Goal: Transaction & Acquisition: Purchase product/service

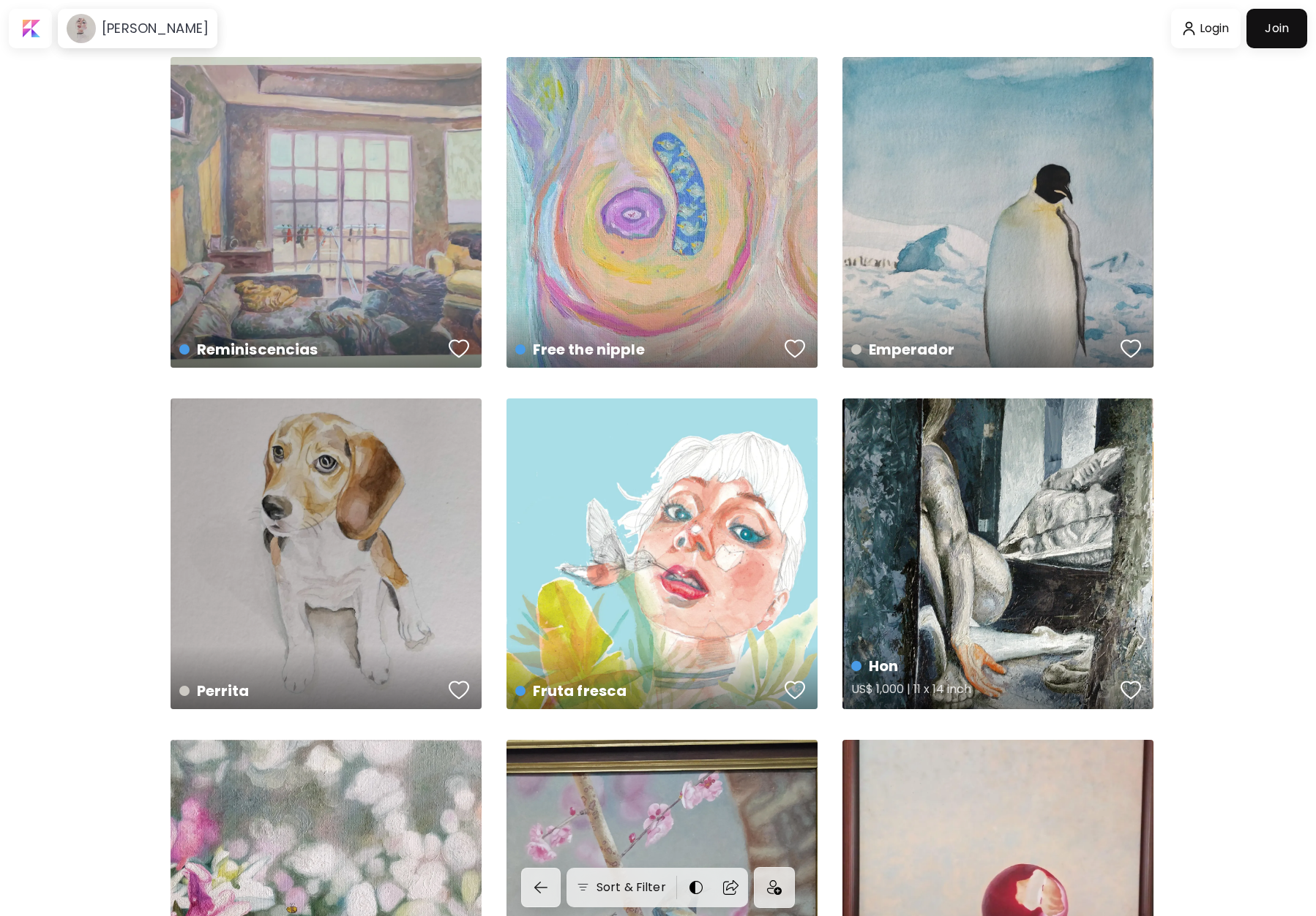
click at [1000, 483] on div "Hon US$ 1,000 | 11 x 14 inch" at bounding box center [998, 554] width 311 height 311
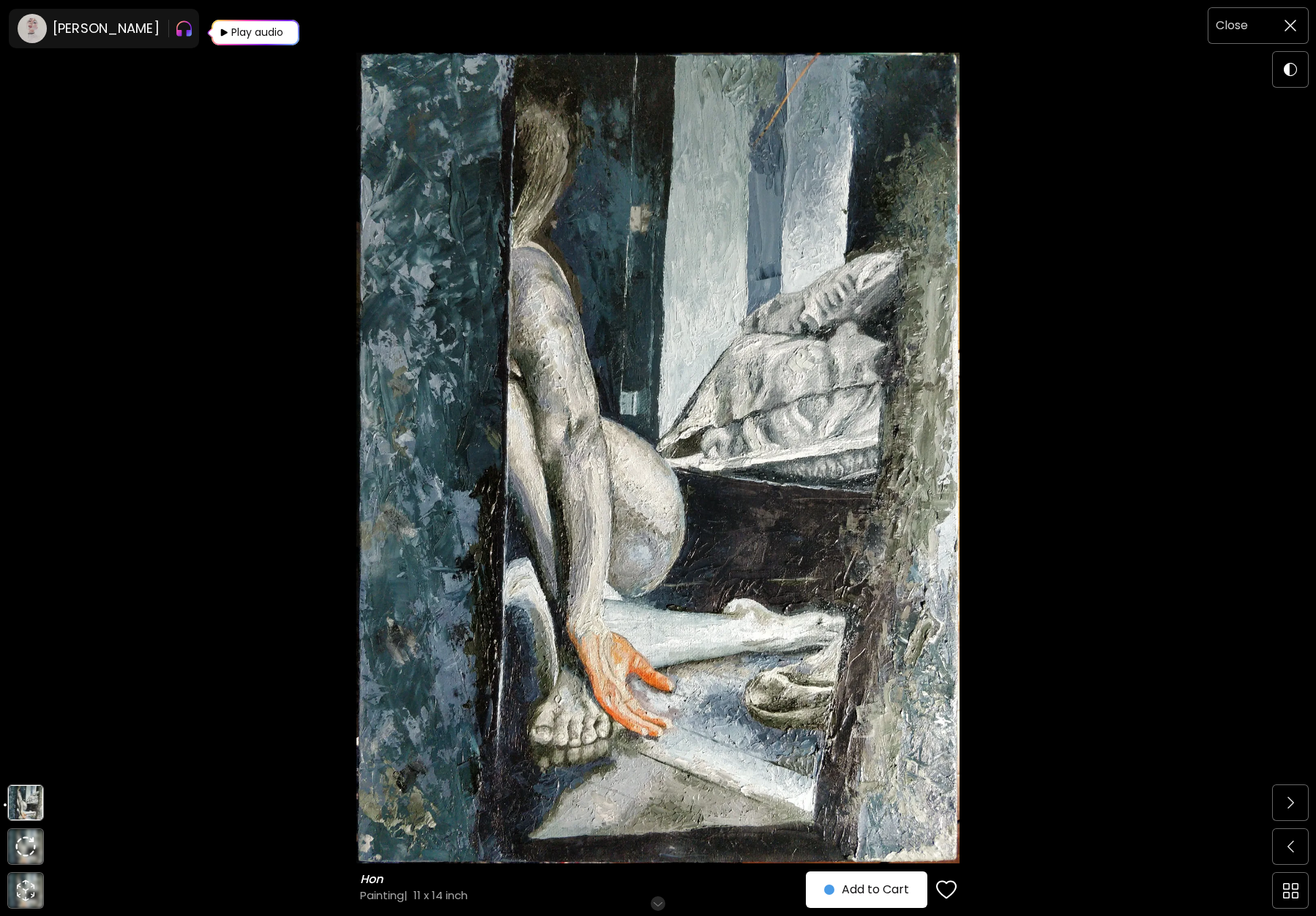
click at [1291, 26] on img at bounding box center [1290, 26] width 12 height 12
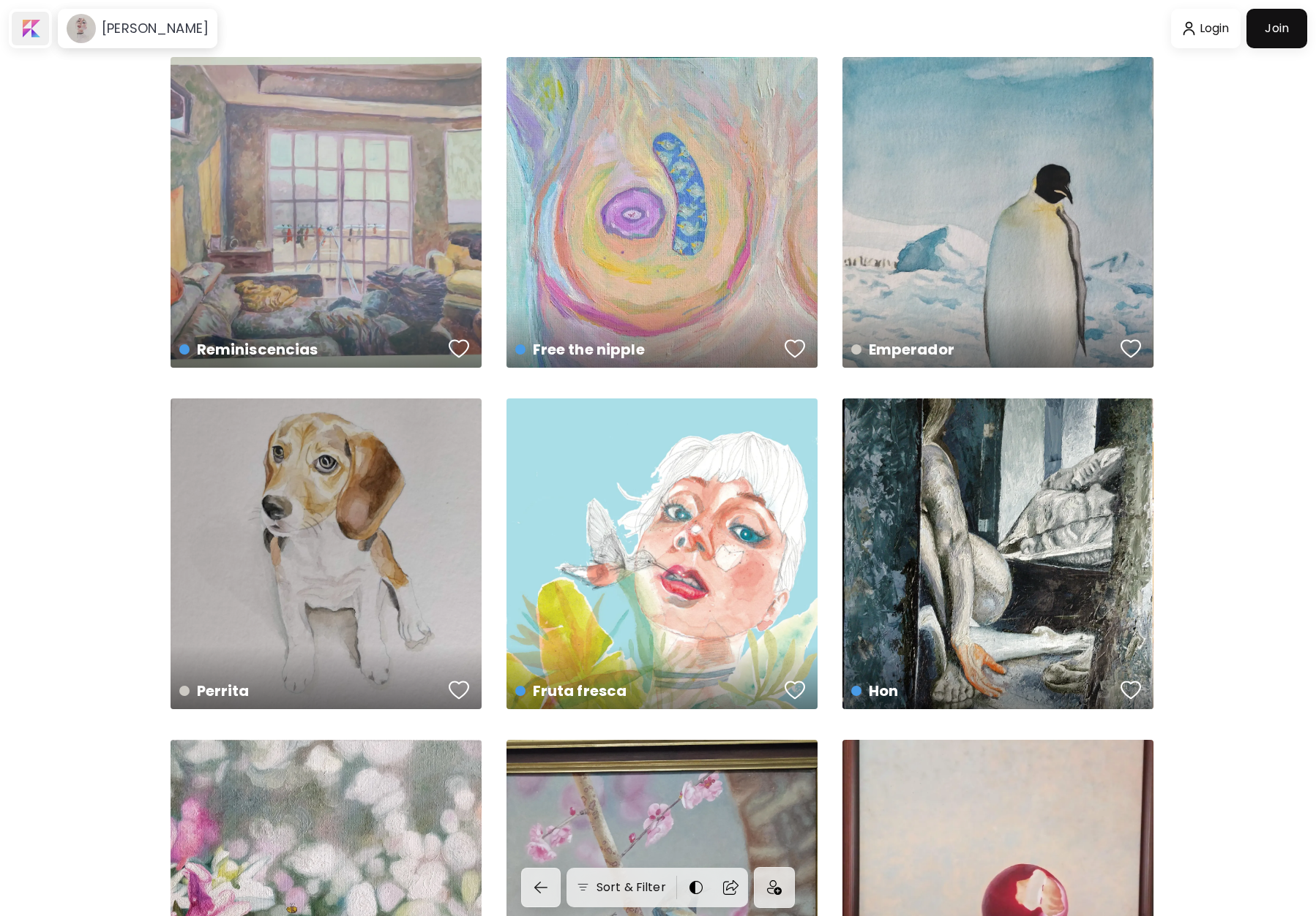
click at [37, 25] on div at bounding box center [30, 29] width 37 height 34
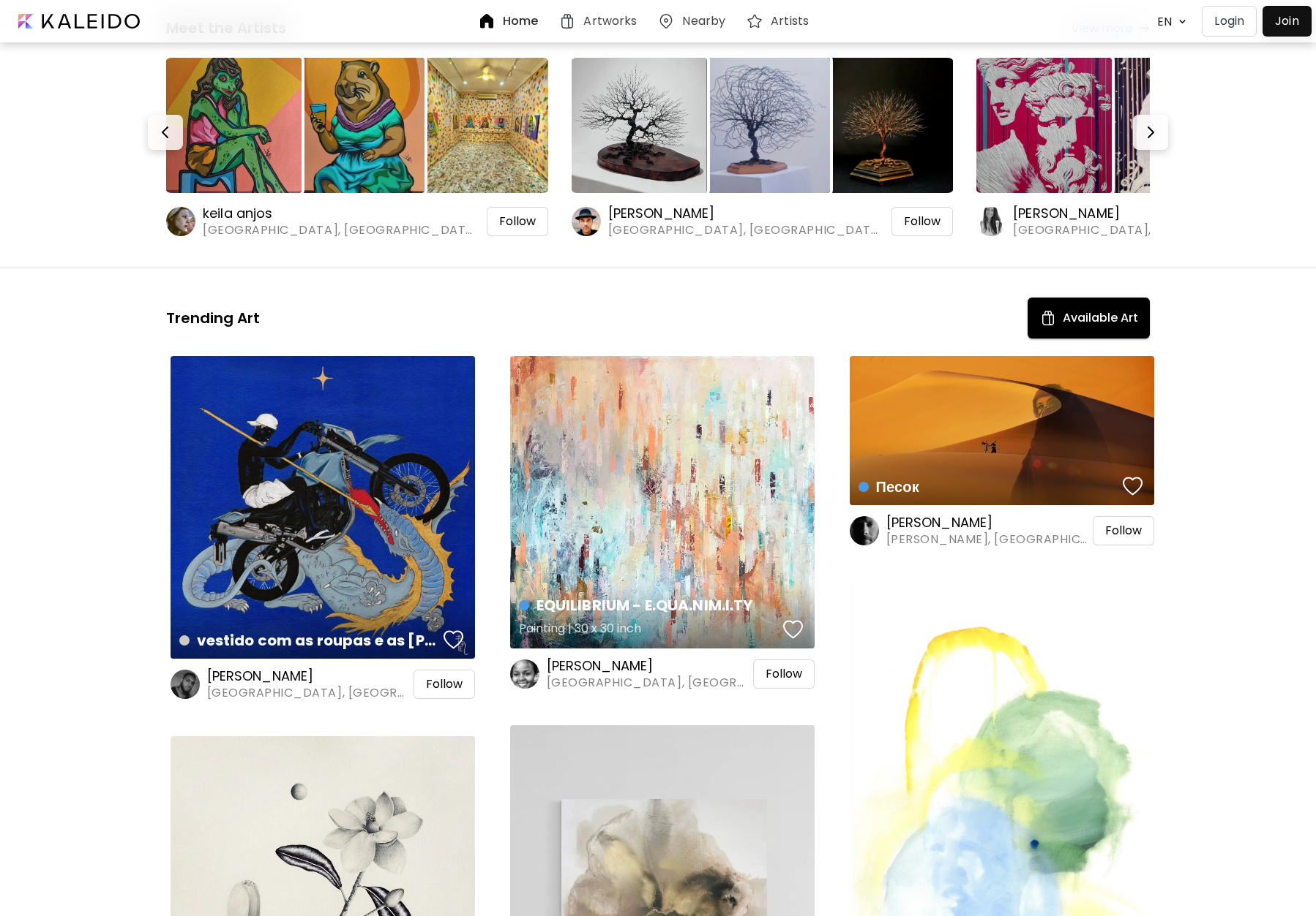
scroll to position [983, 0]
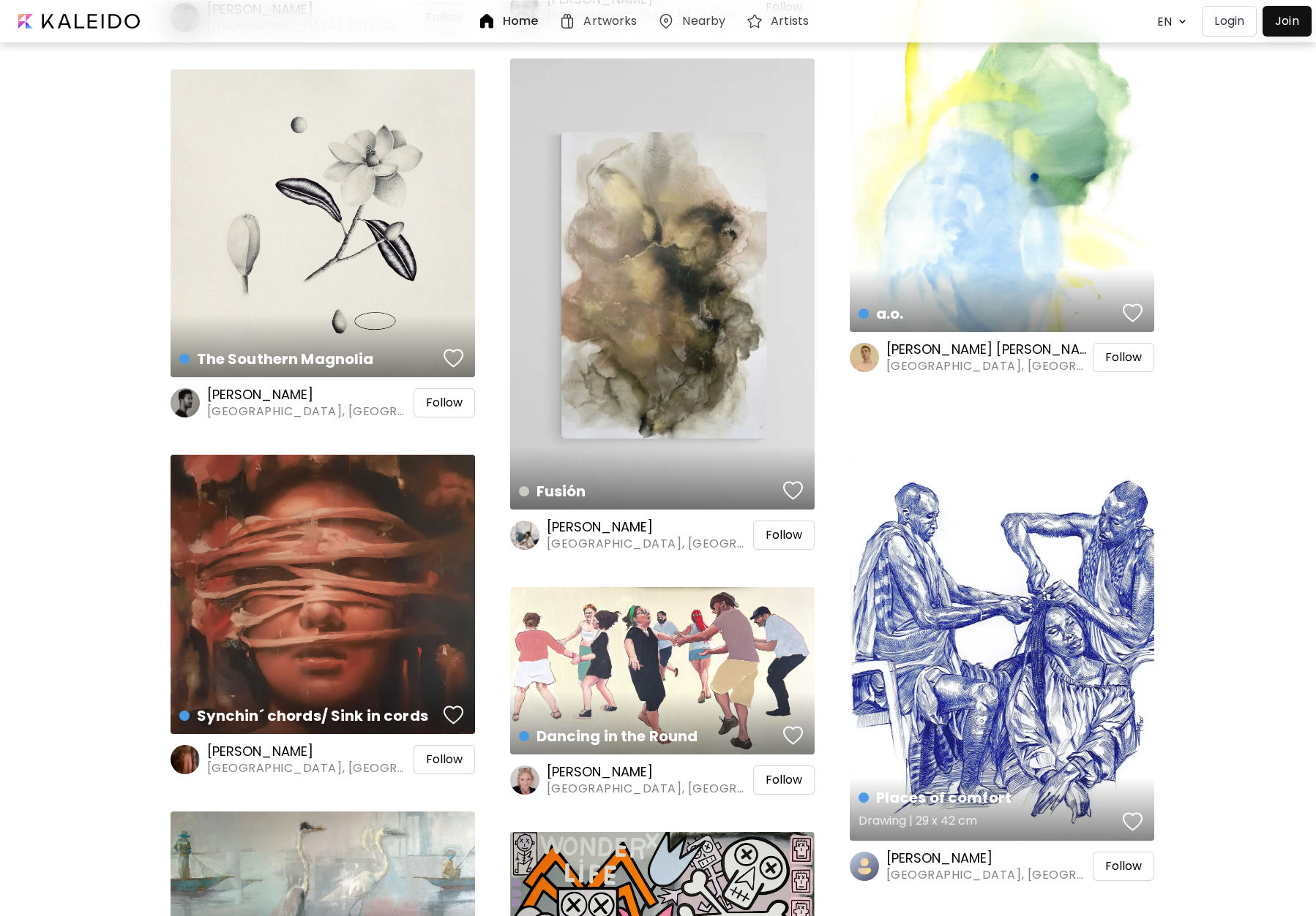
click at [1029, 534] on div "Places of comfort Drawing | 29 x 42 cm" at bounding box center [1001, 625] width 305 height 431
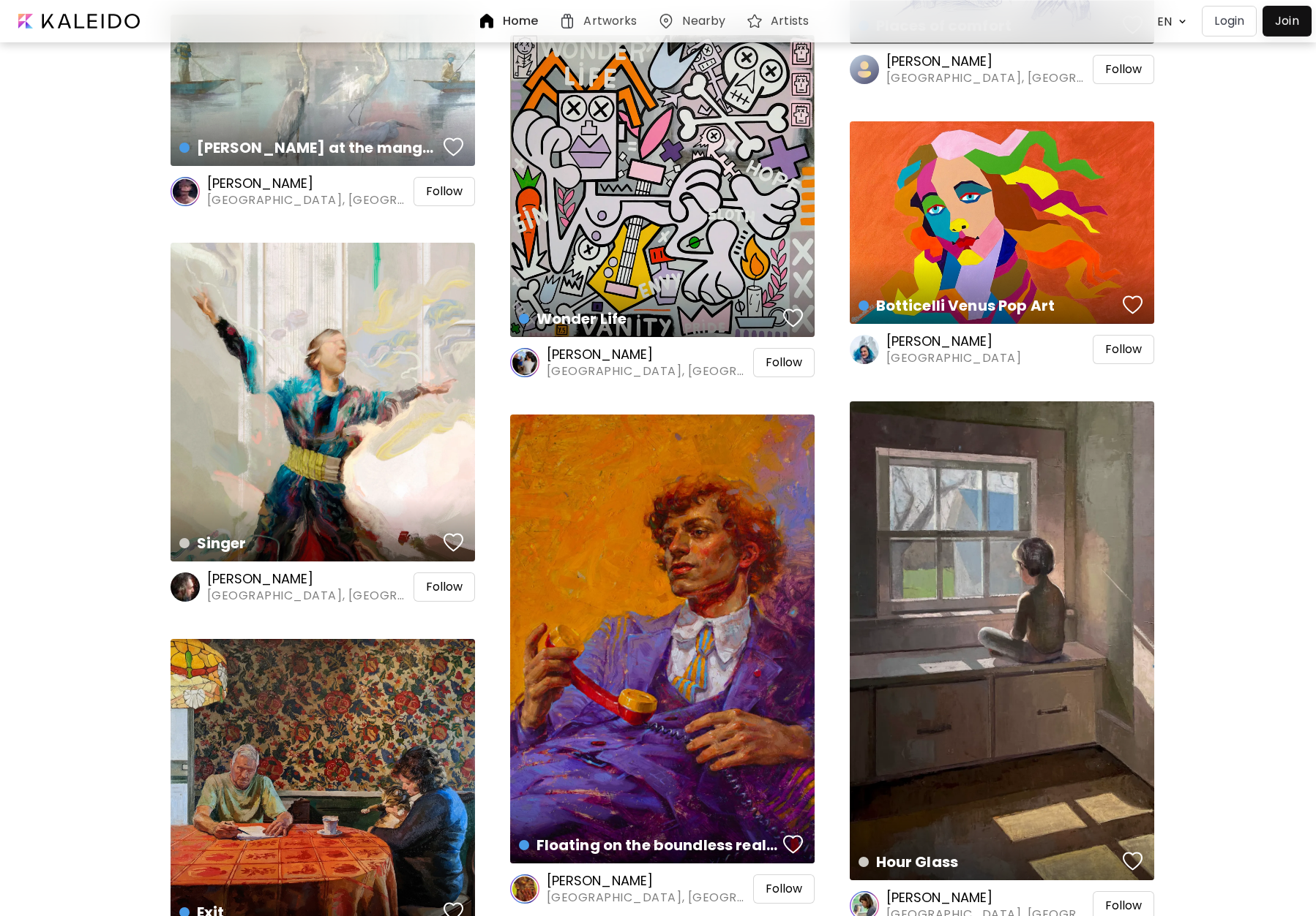
scroll to position [1853, 0]
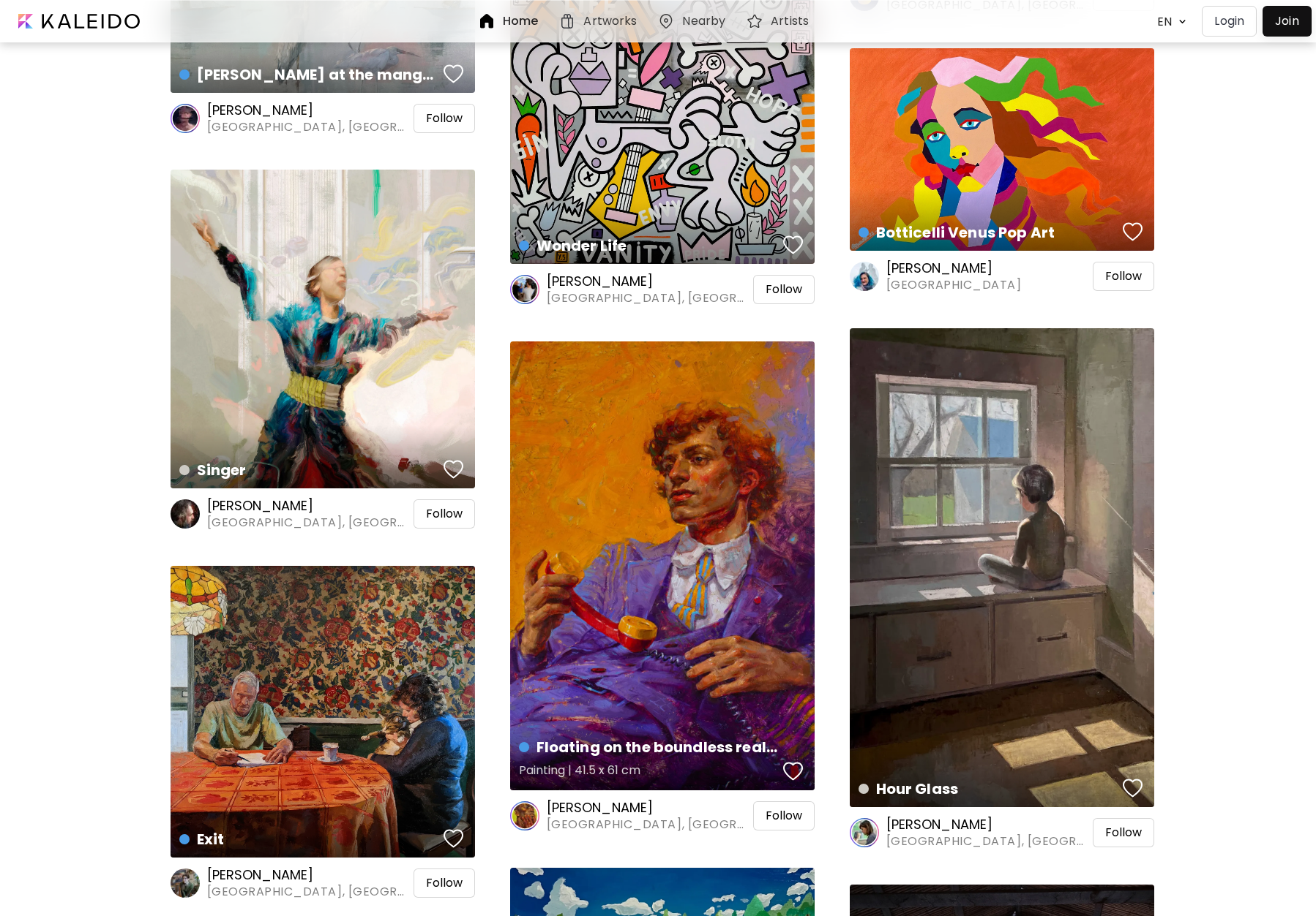
click at [744, 455] on div "Floating on the boundless realms of nostalgia Painting | 41.5 x 61 cm" at bounding box center [662, 565] width 305 height 449
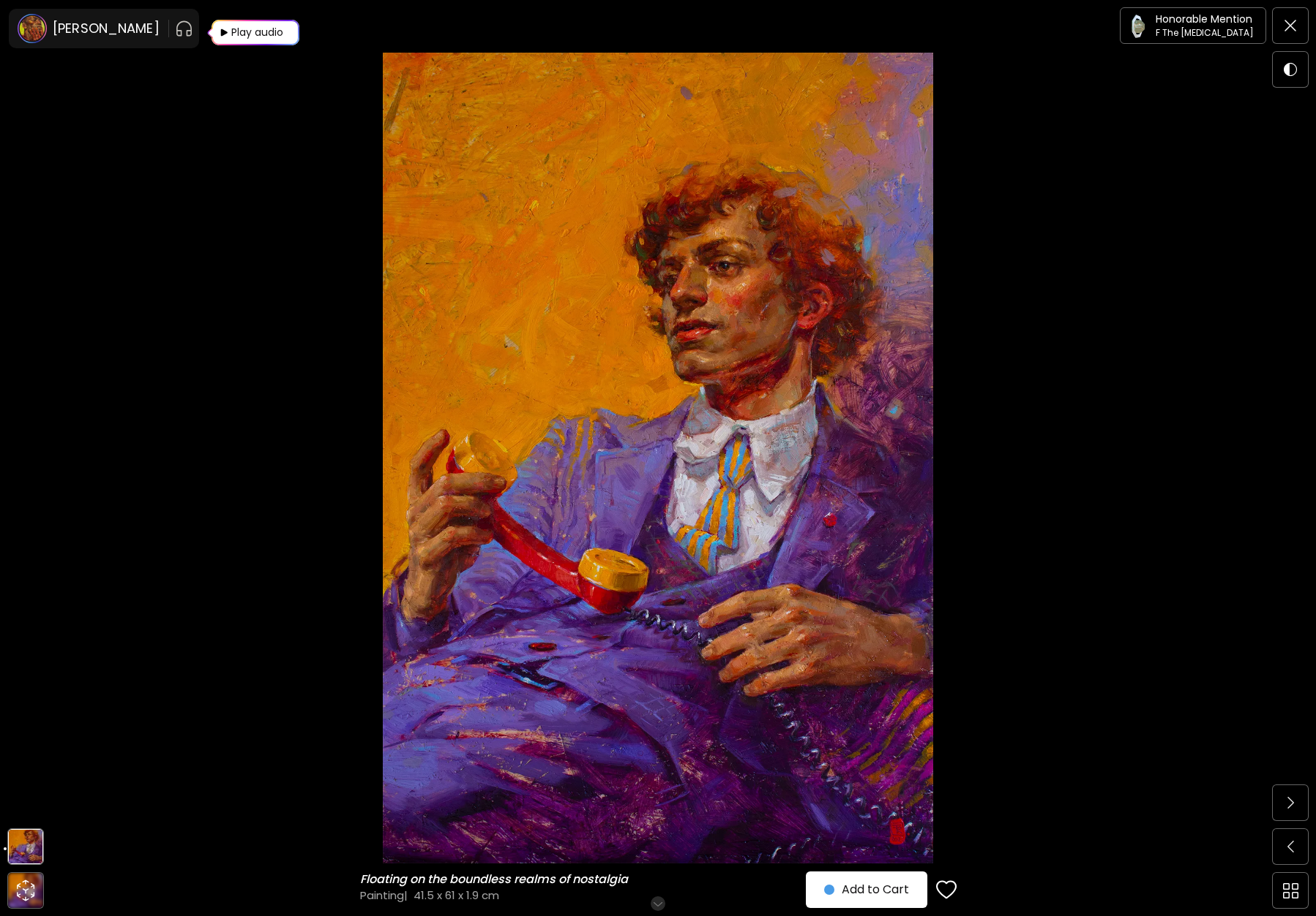
click at [903, 882] on span "Add to Cart" at bounding box center [866, 890] width 85 height 18
click at [1304, 20] on span at bounding box center [1290, 25] width 31 height 31
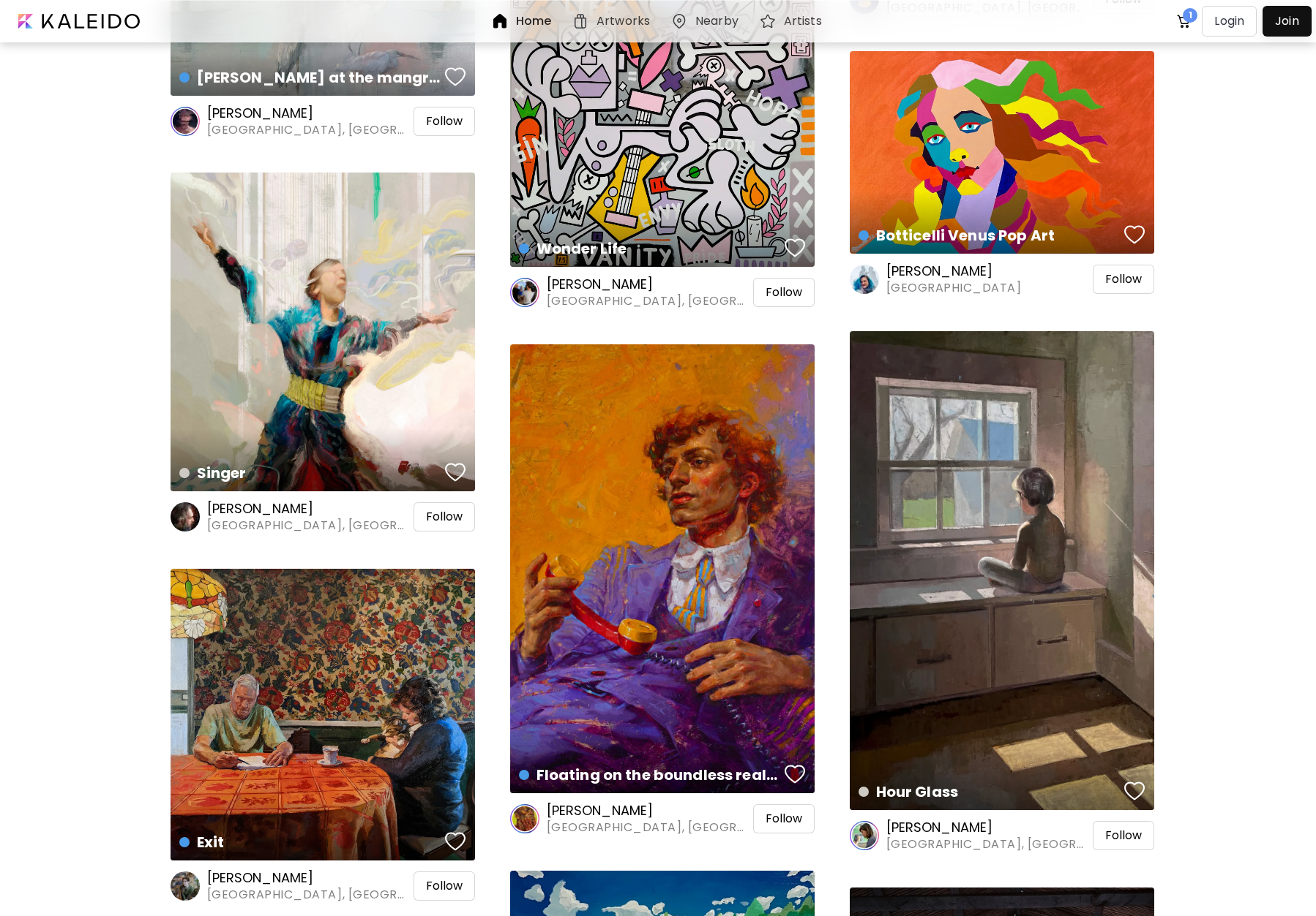
scroll to position [1851, 0]
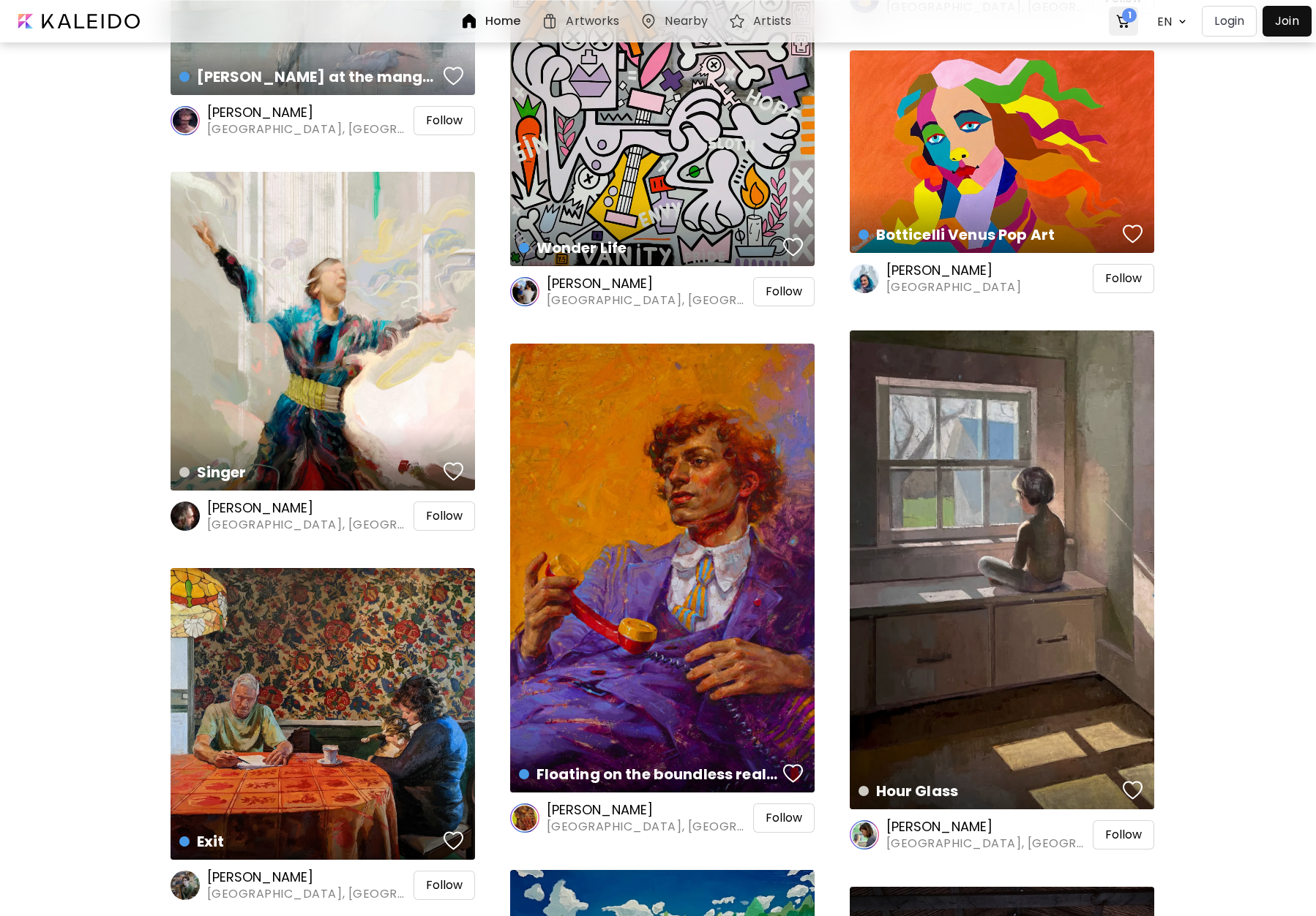
click at [1115, 14] on img at bounding box center [1123, 21] width 18 height 18
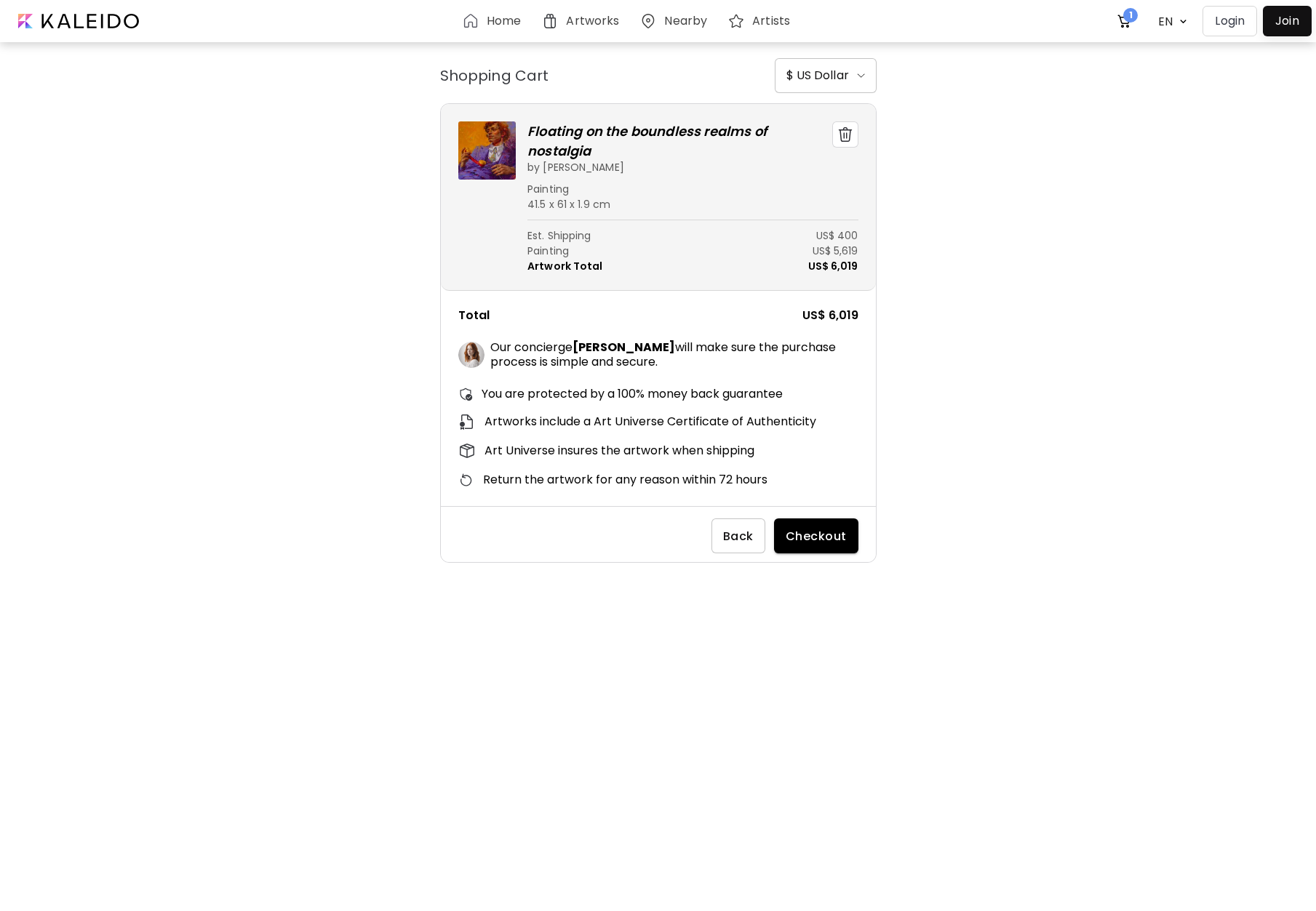
click at [584, 23] on h6 "Artworks" at bounding box center [592, 21] width 53 height 12
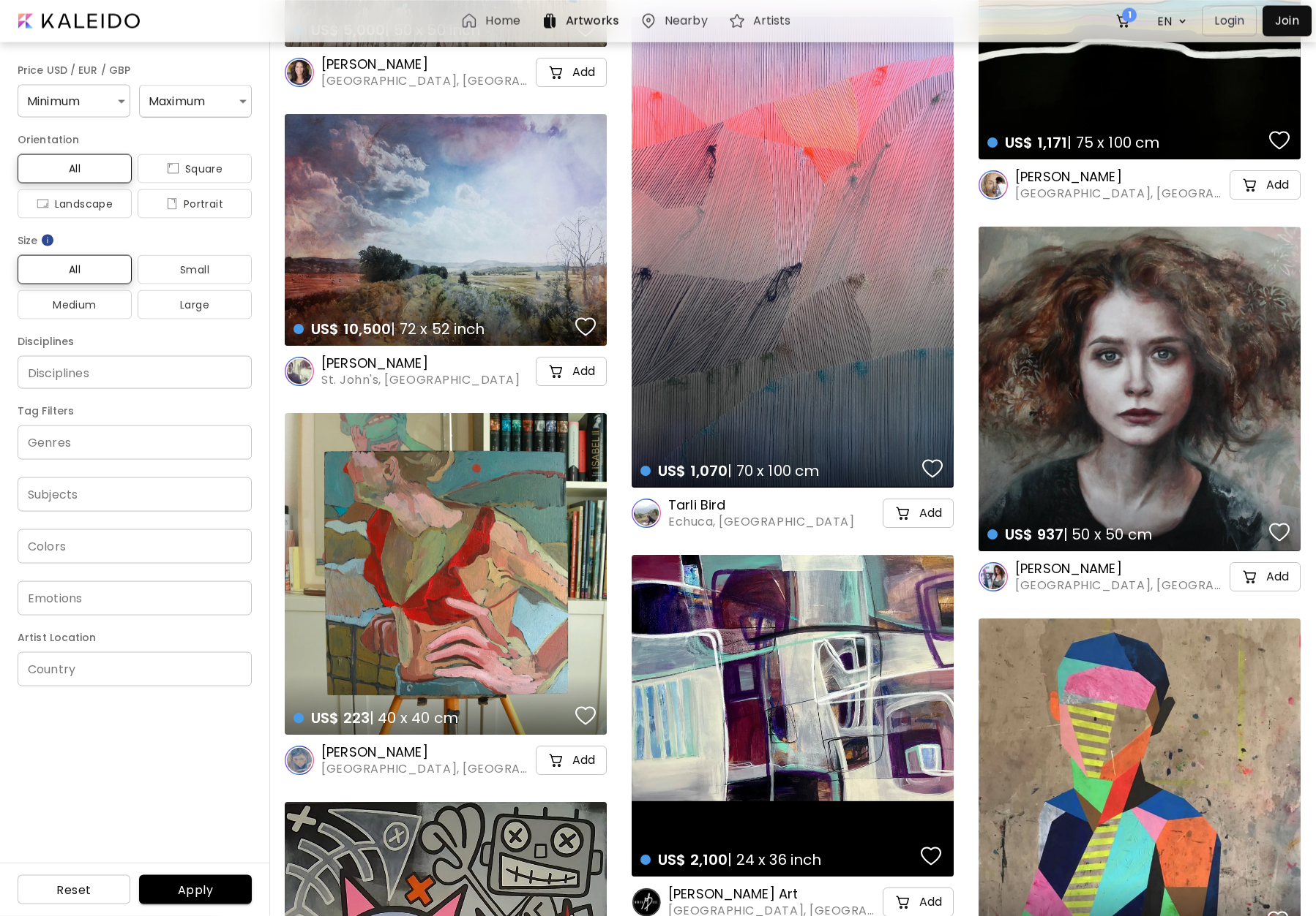
scroll to position [409, 0]
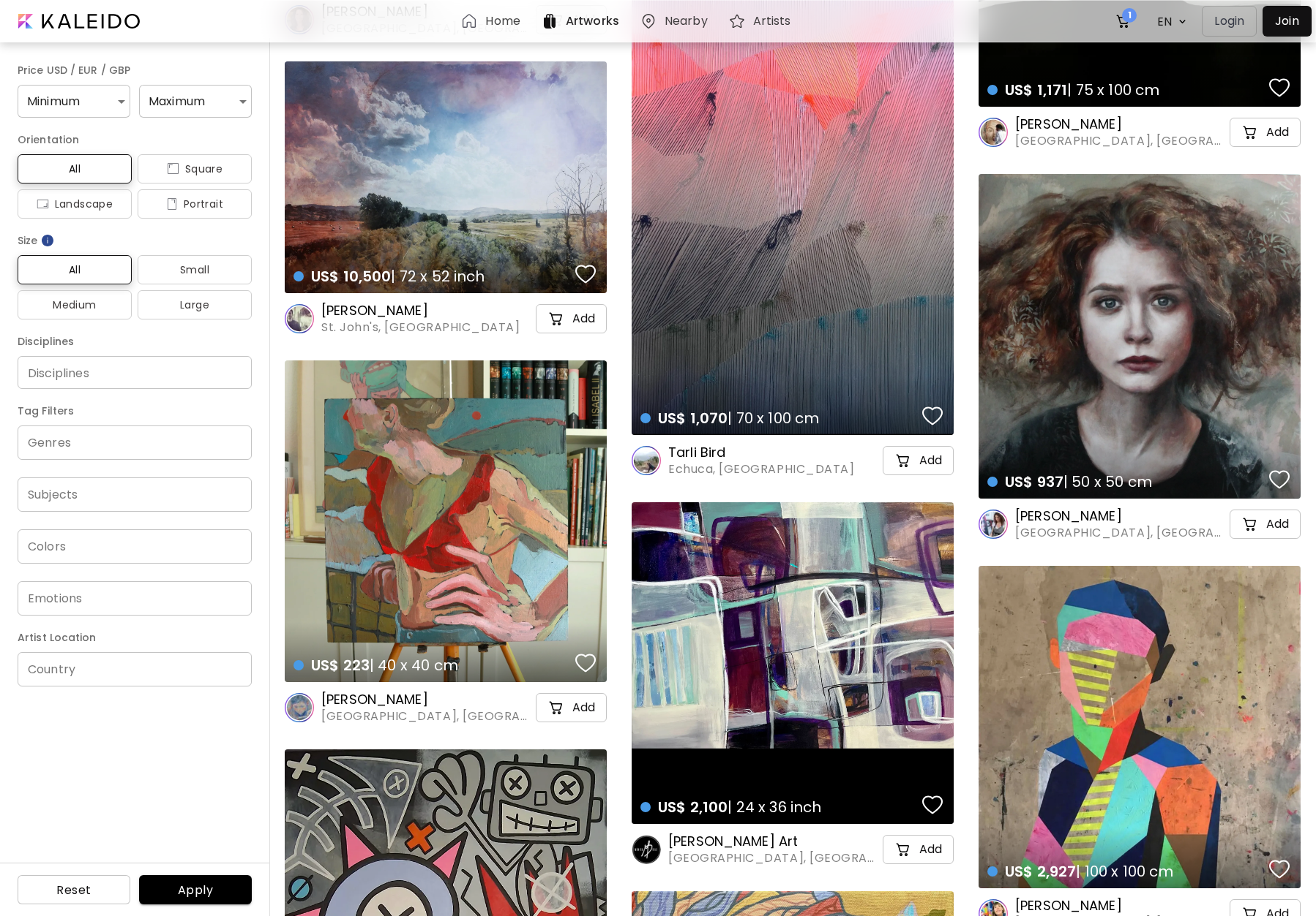
click at [535, 531] on div "US$ 223 | 40 x 40 cm details" at bounding box center [446, 522] width 322 height 322
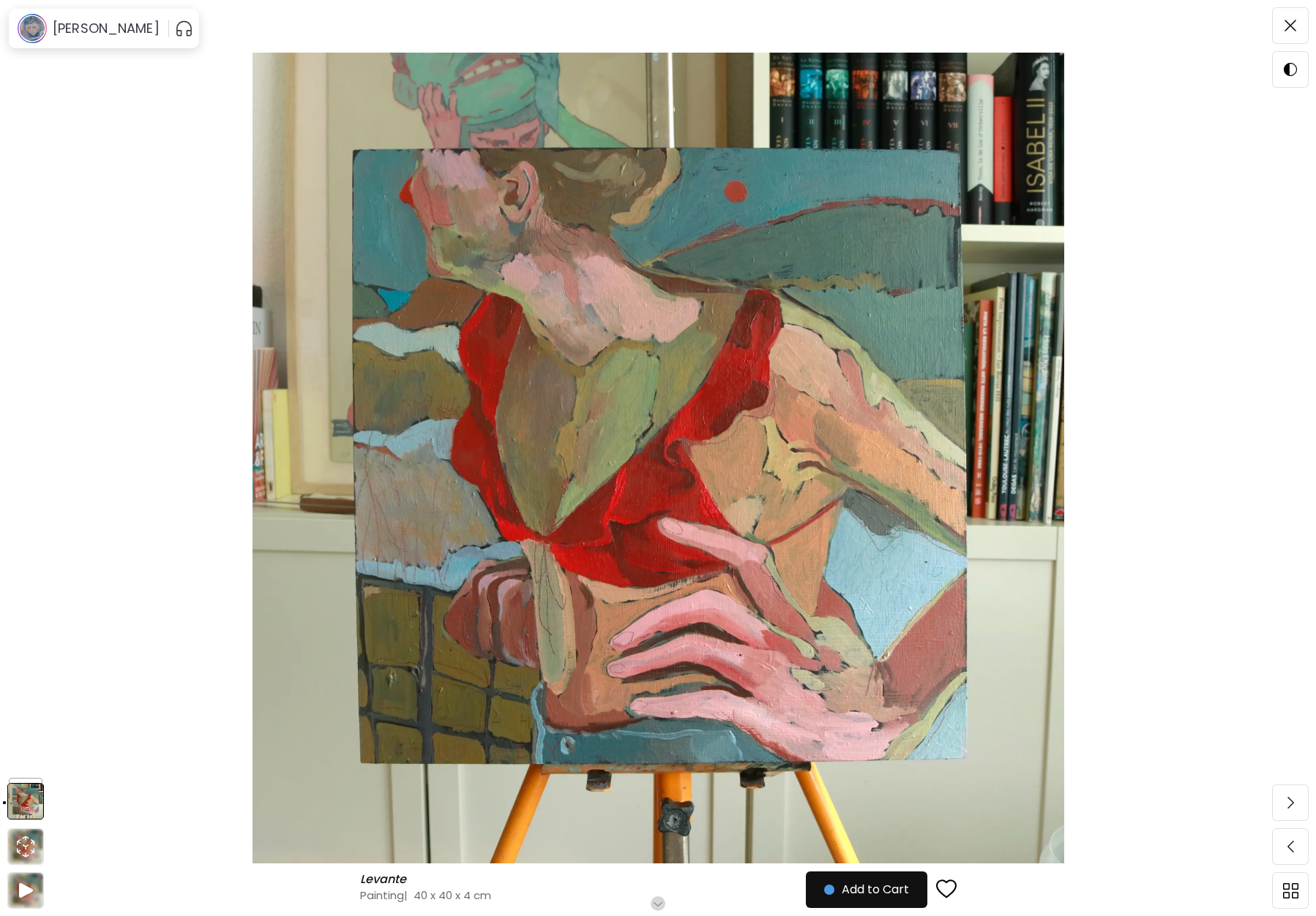
click at [1089, 99] on img at bounding box center [657, 458] width 1193 height 811
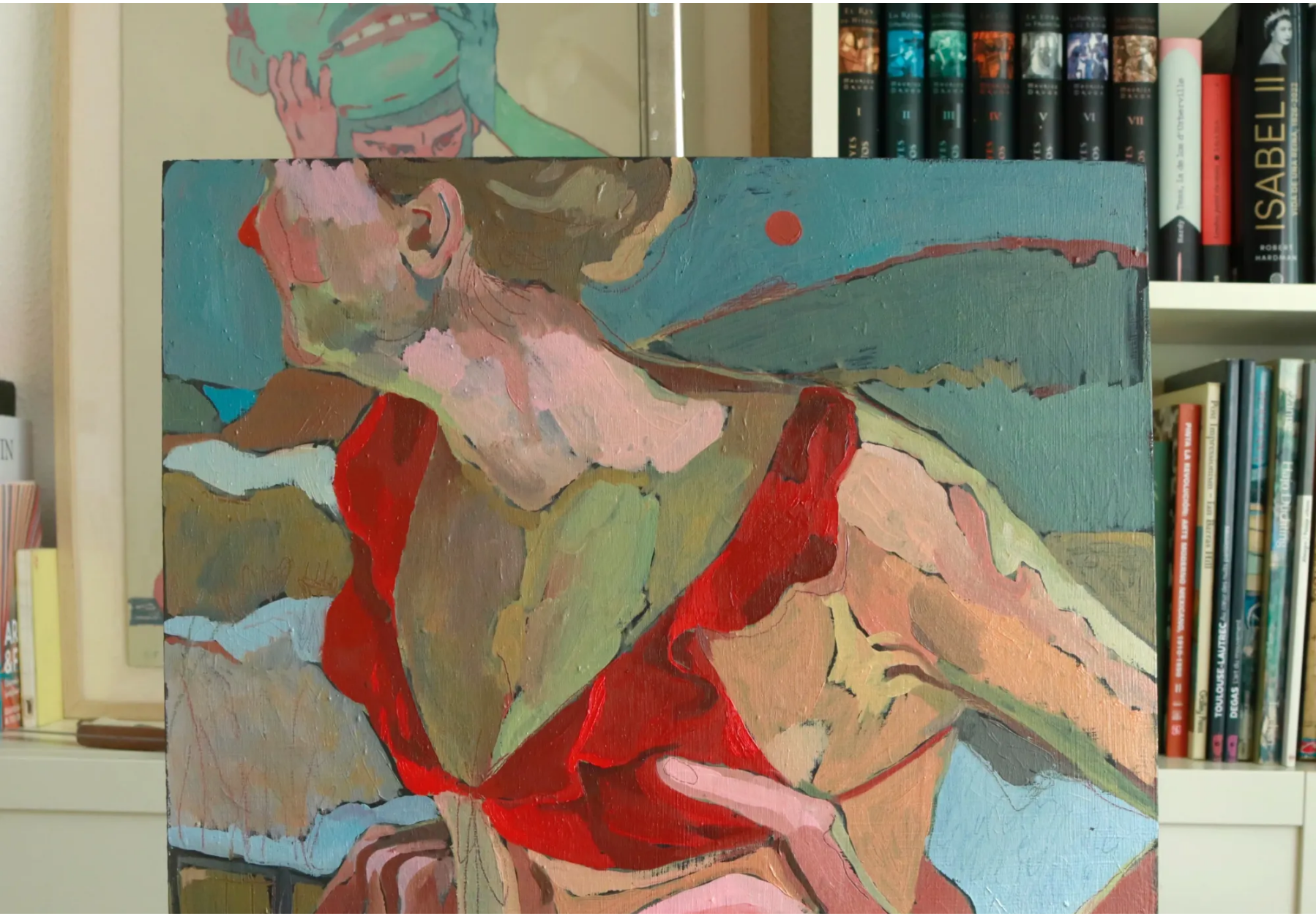
scroll to position [84, 0]
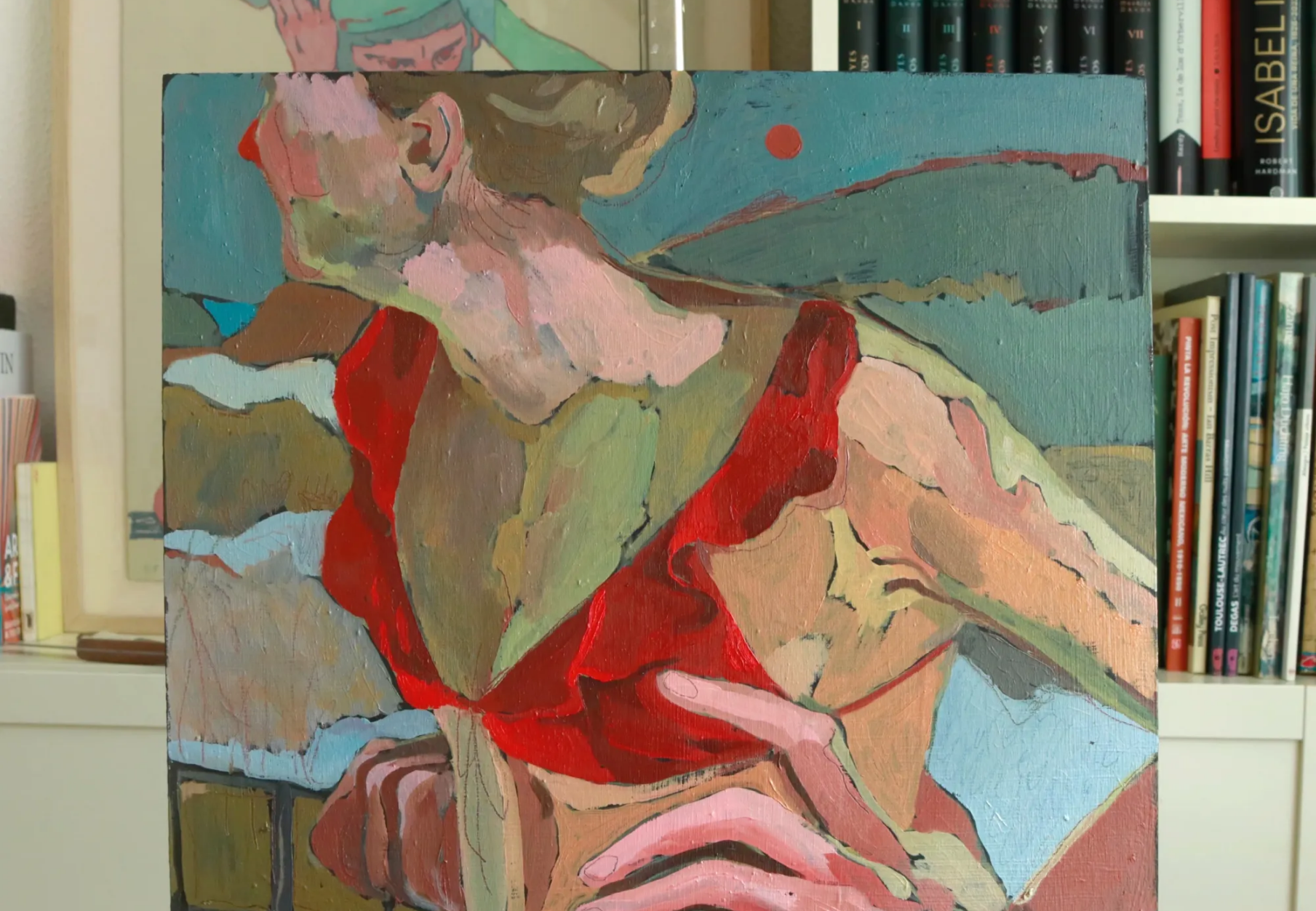
click at [1208, 40] on img at bounding box center [658, 574] width 1316 height 1316
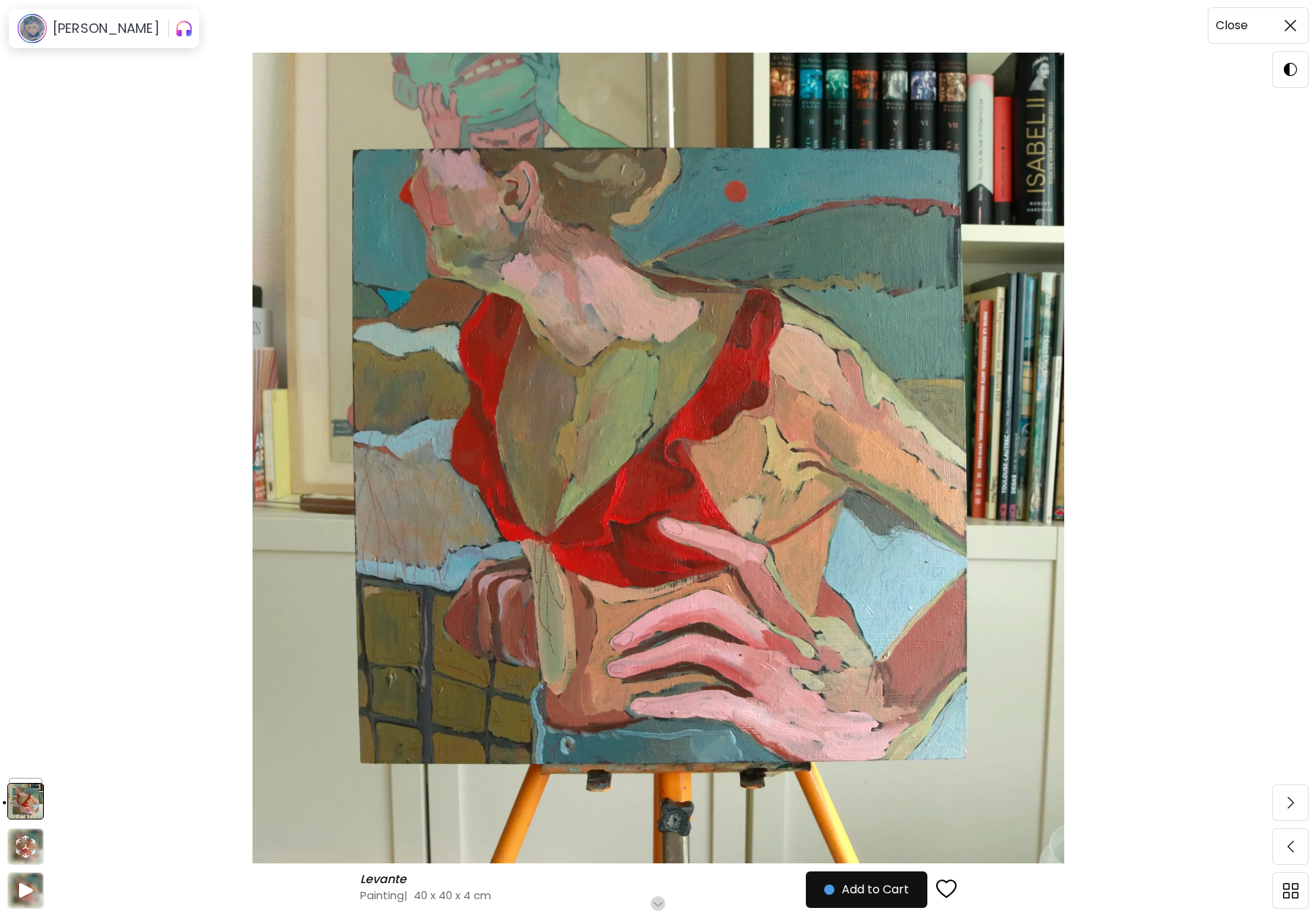
click at [1292, 27] on img at bounding box center [1290, 26] width 12 height 12
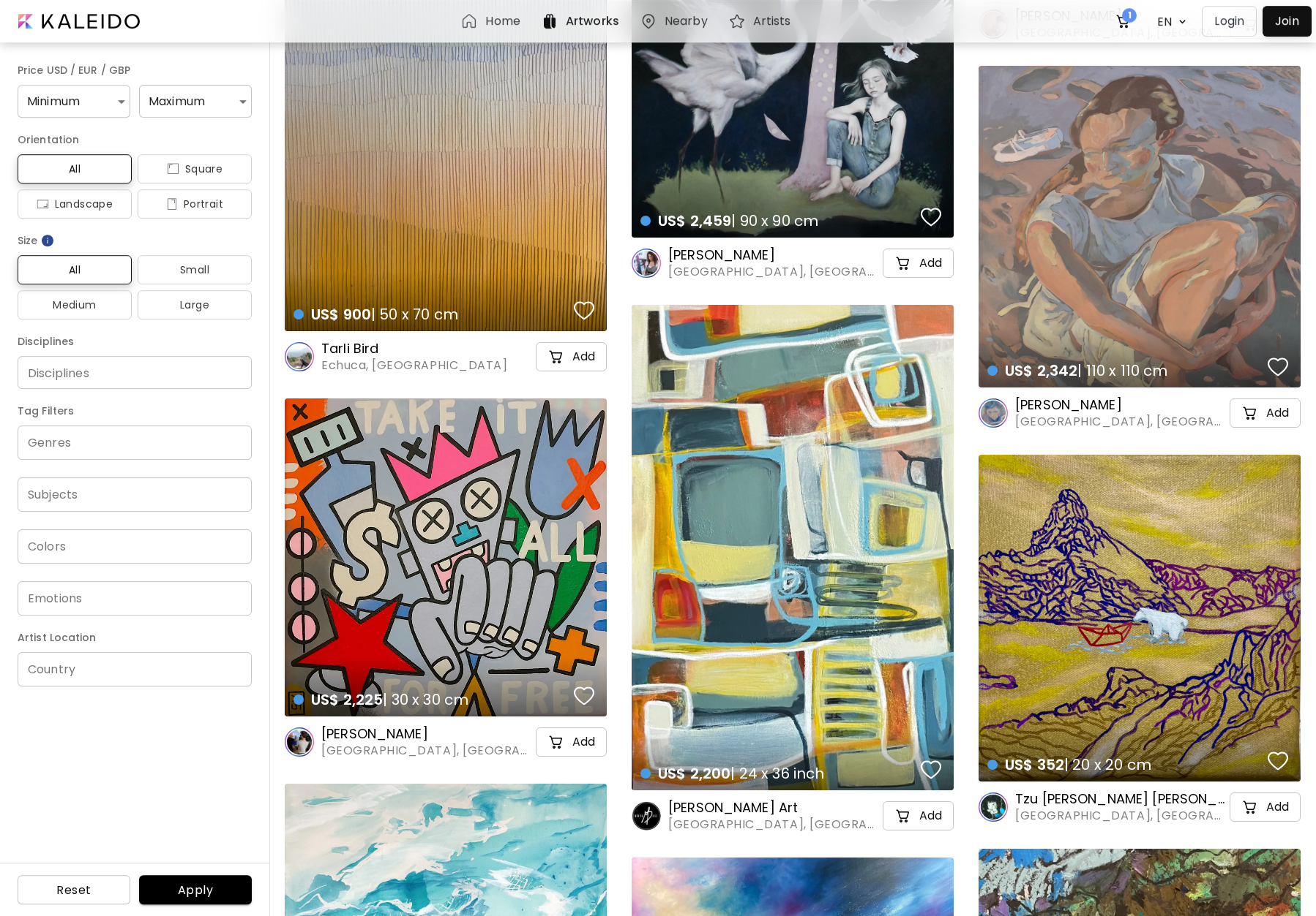
scroll to position [12452, 0]
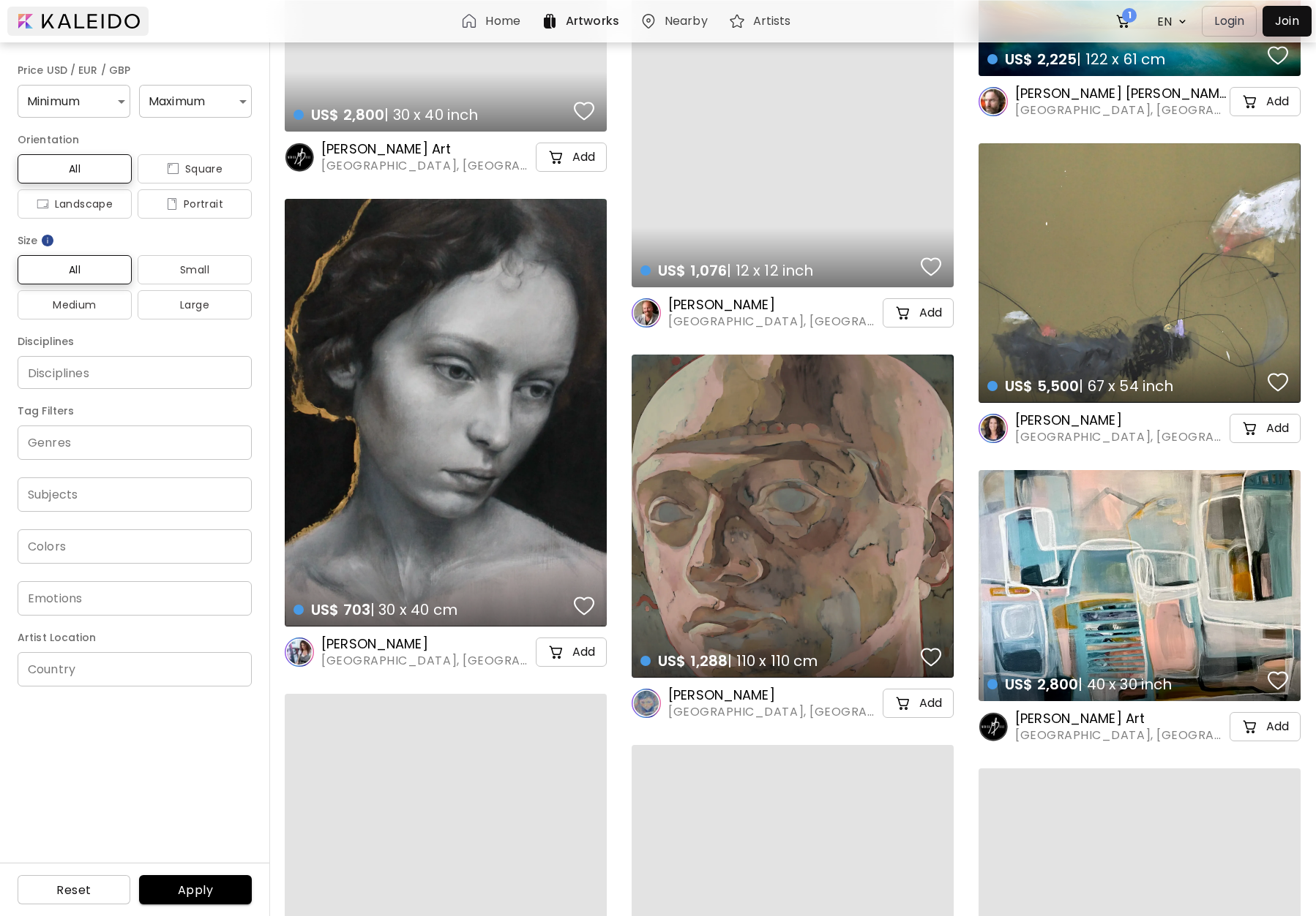
click at [100, 15] on div at bounding box center [78, 21] width 141 height 29
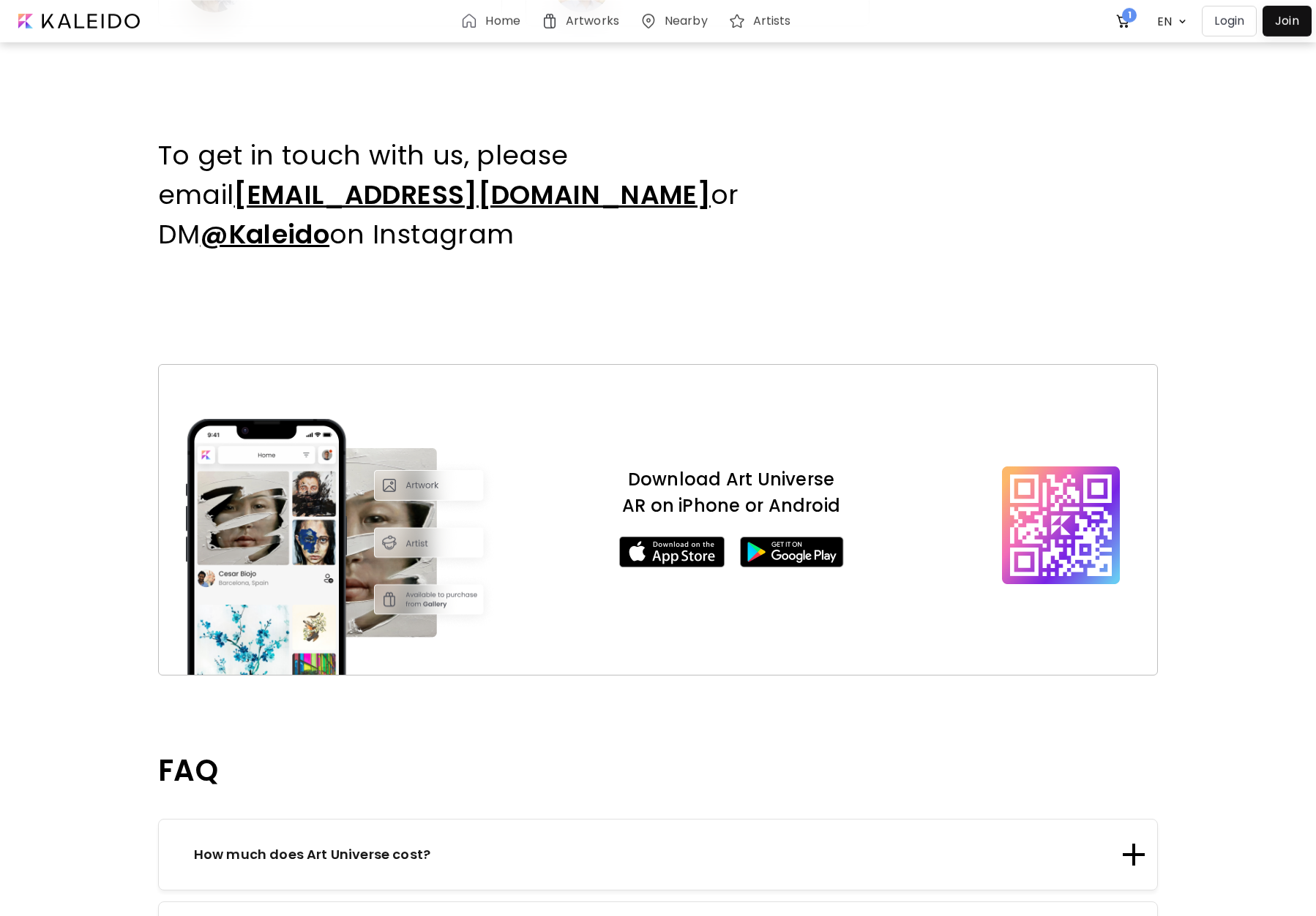
scroll to position [1194, 0]
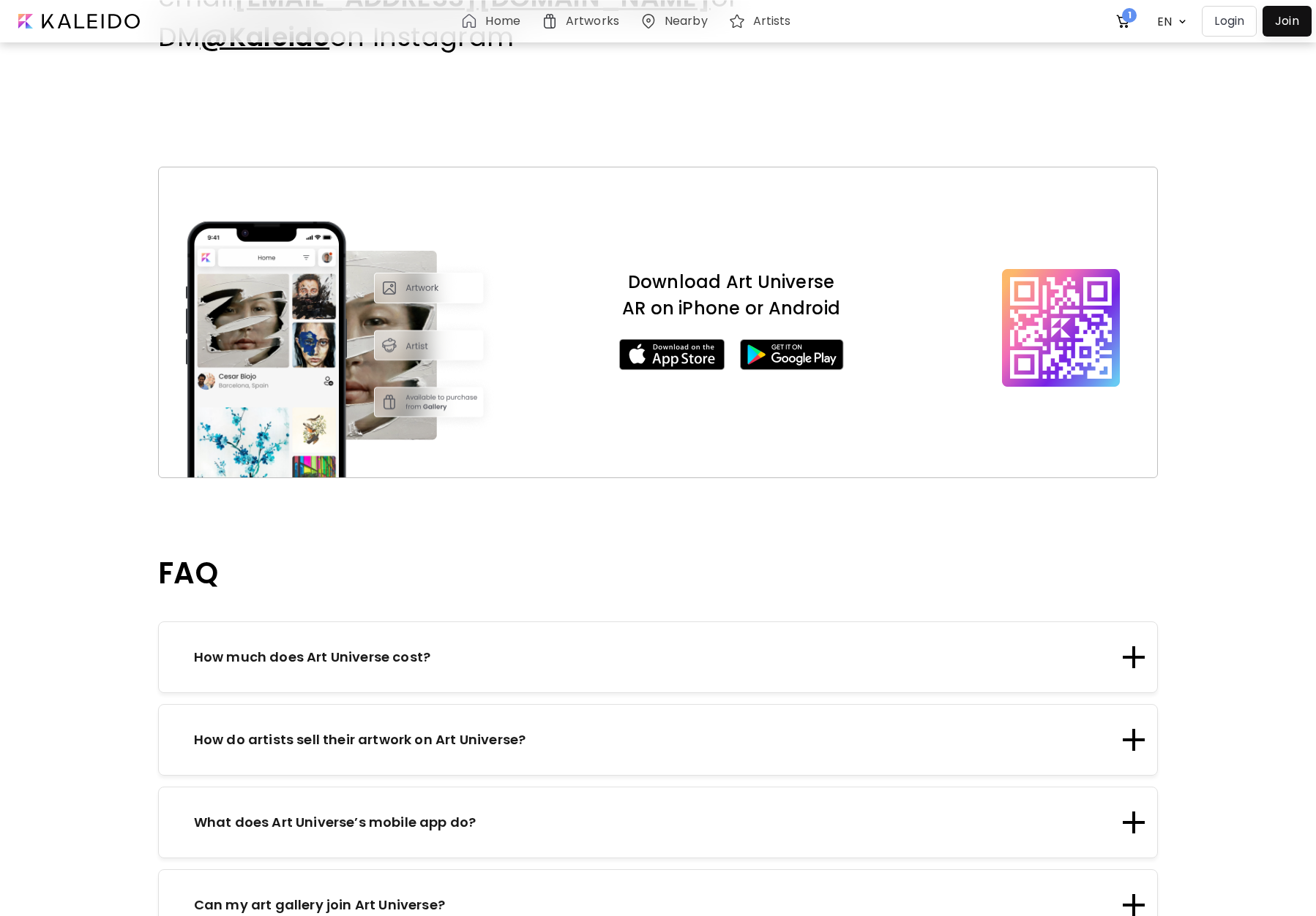
click at [622, 648] on div "How much does Art Universe cost?" at bounding box center [648, 658] width 943 height 20
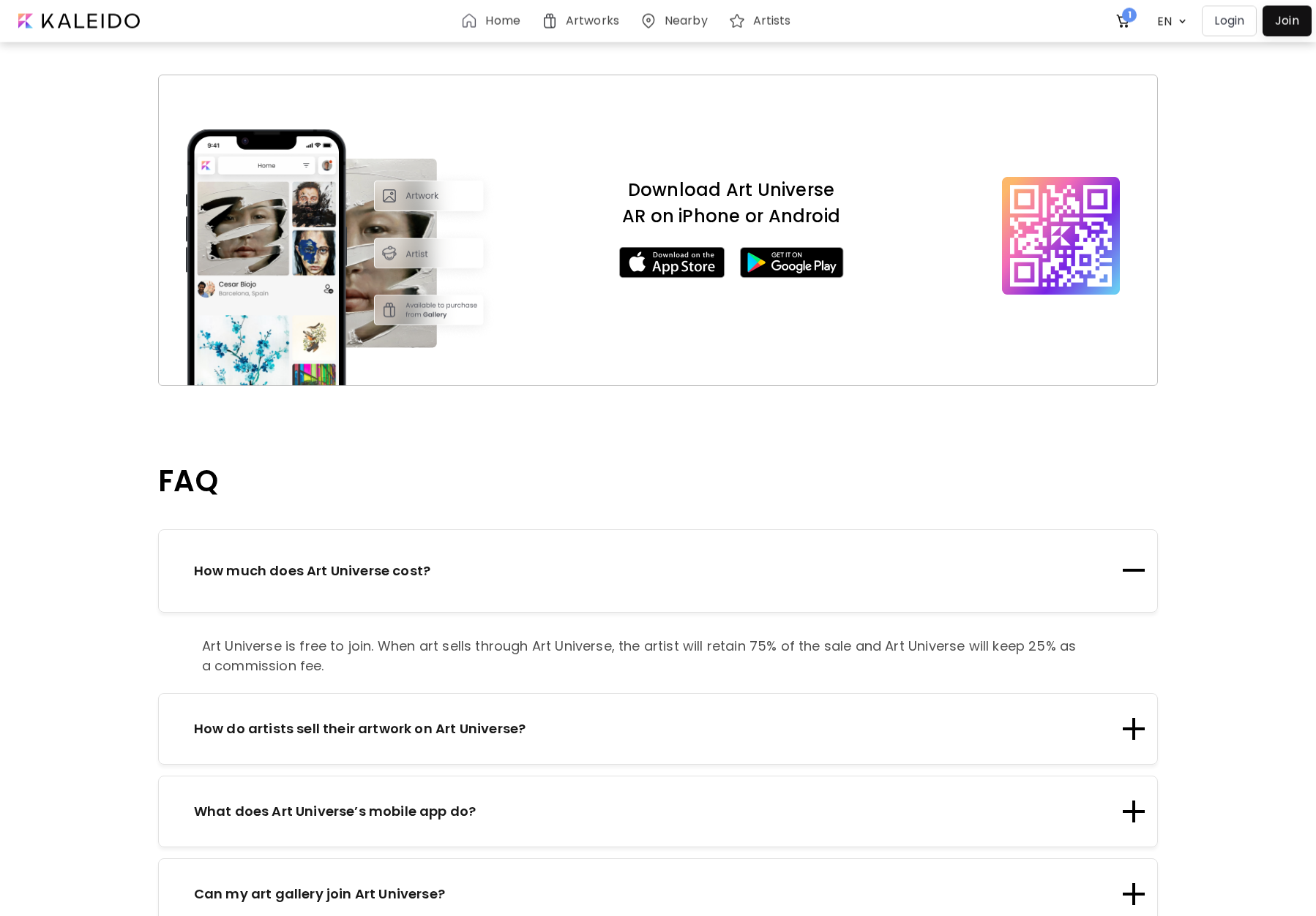
scroll to position [1404, 0]
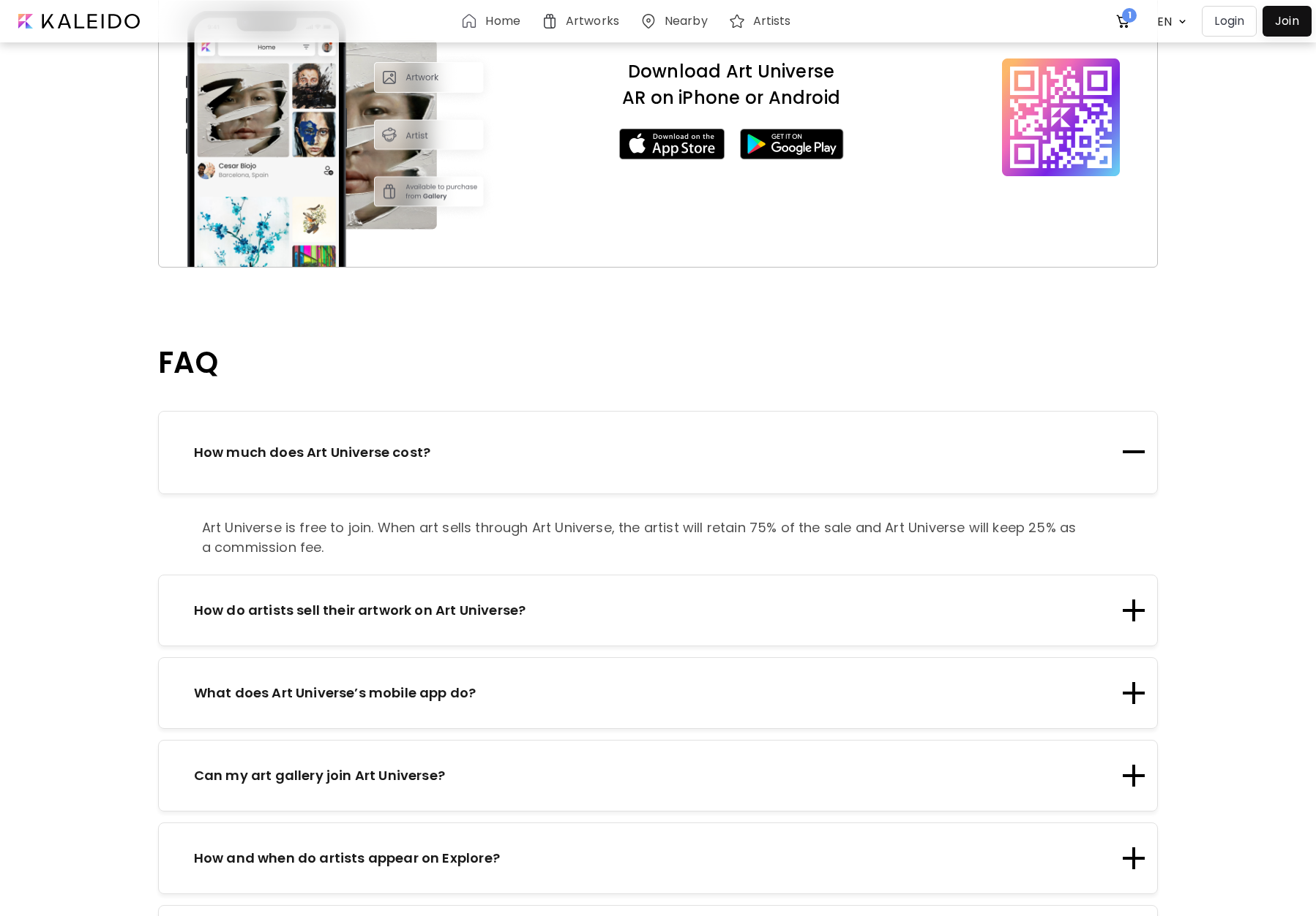
click at [568, 601] on div "How do artists sell their artwork on Art Universe?" at bounding box center [648, 611] width 943 height 20
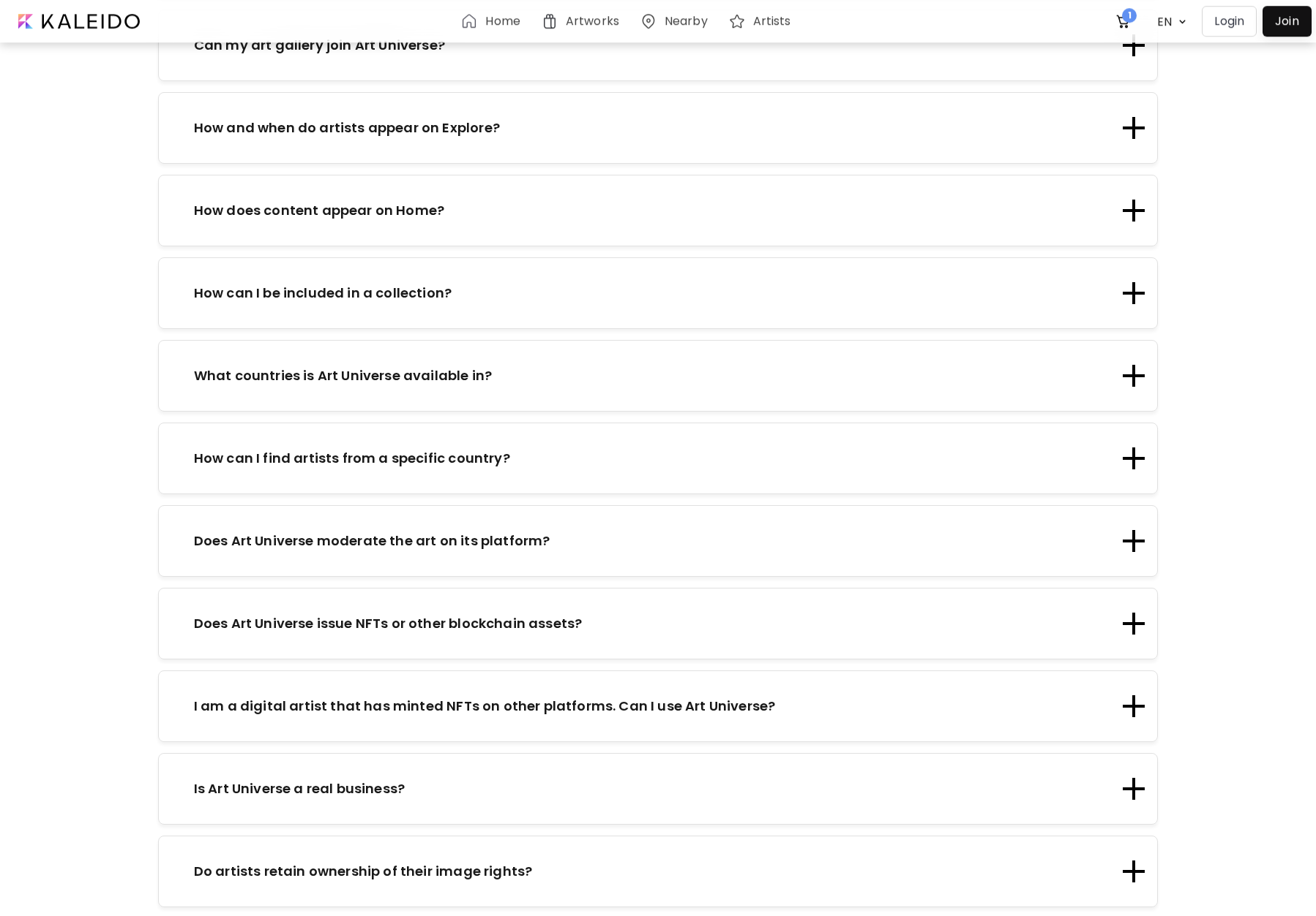
scroll to position [2364, 0]
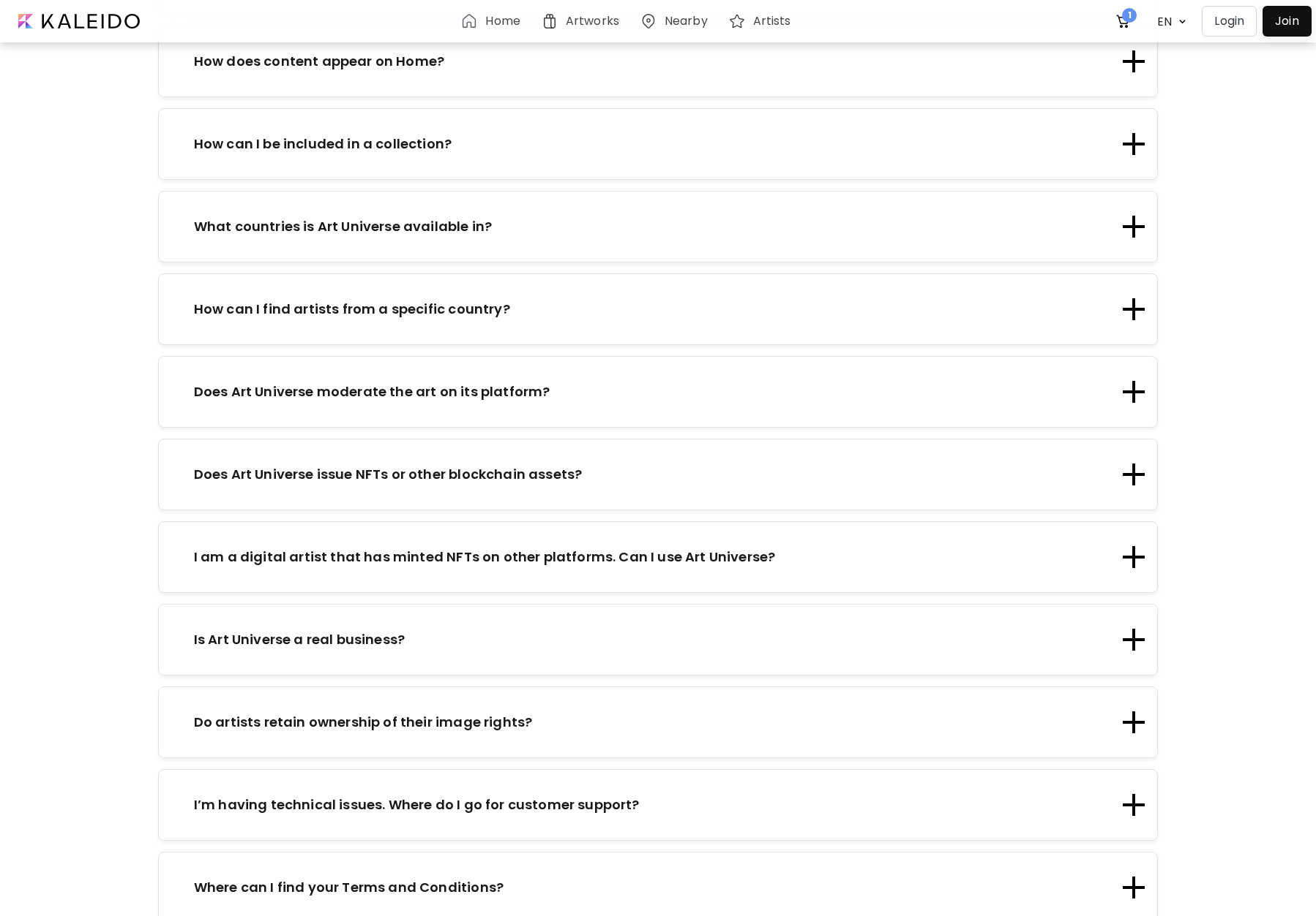
click at [560, 712] on div "Do artists retain ownership of their image rights?" at bounding box center [648, 722] width 943 height 20
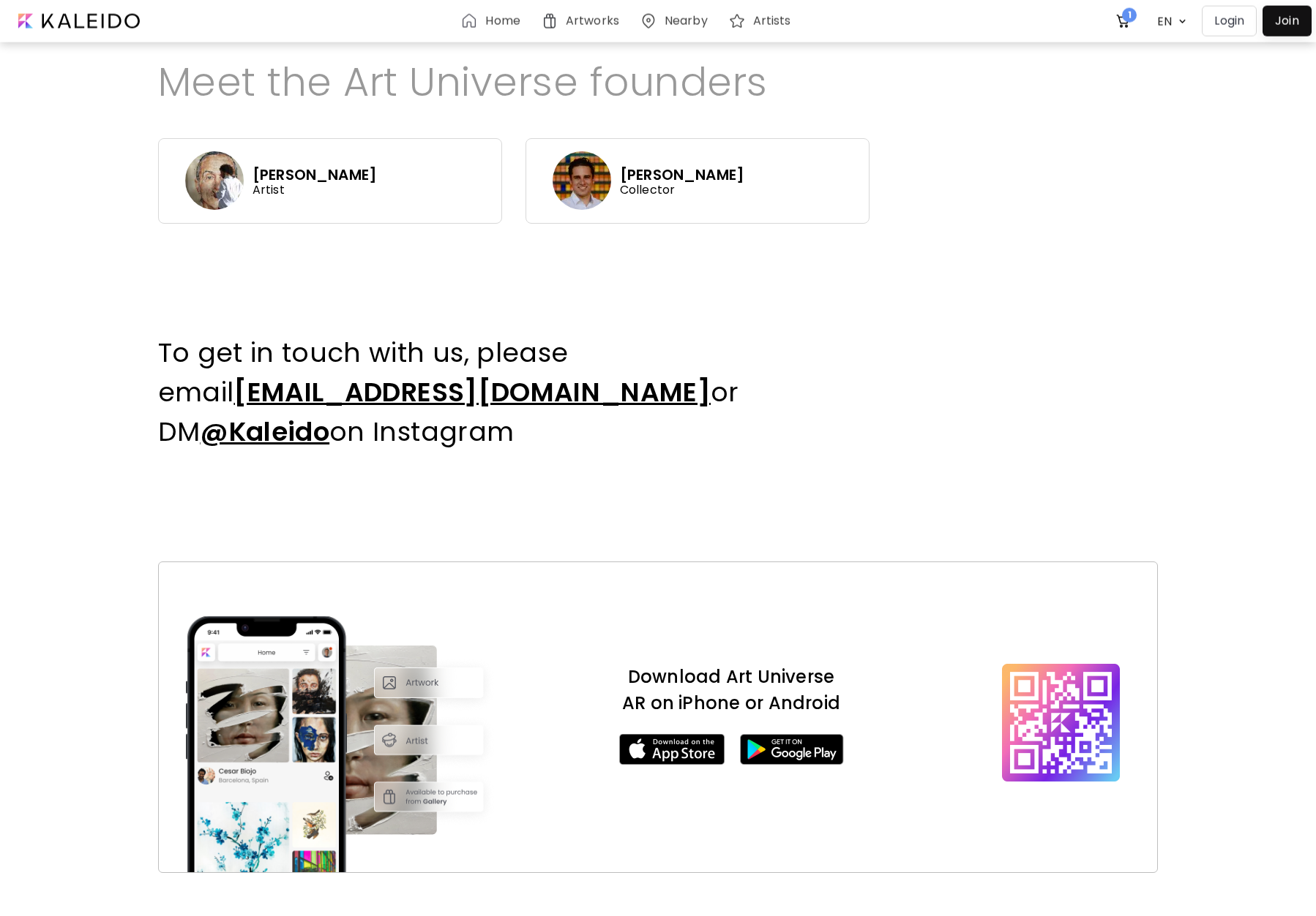
scroll to position [746, 0]
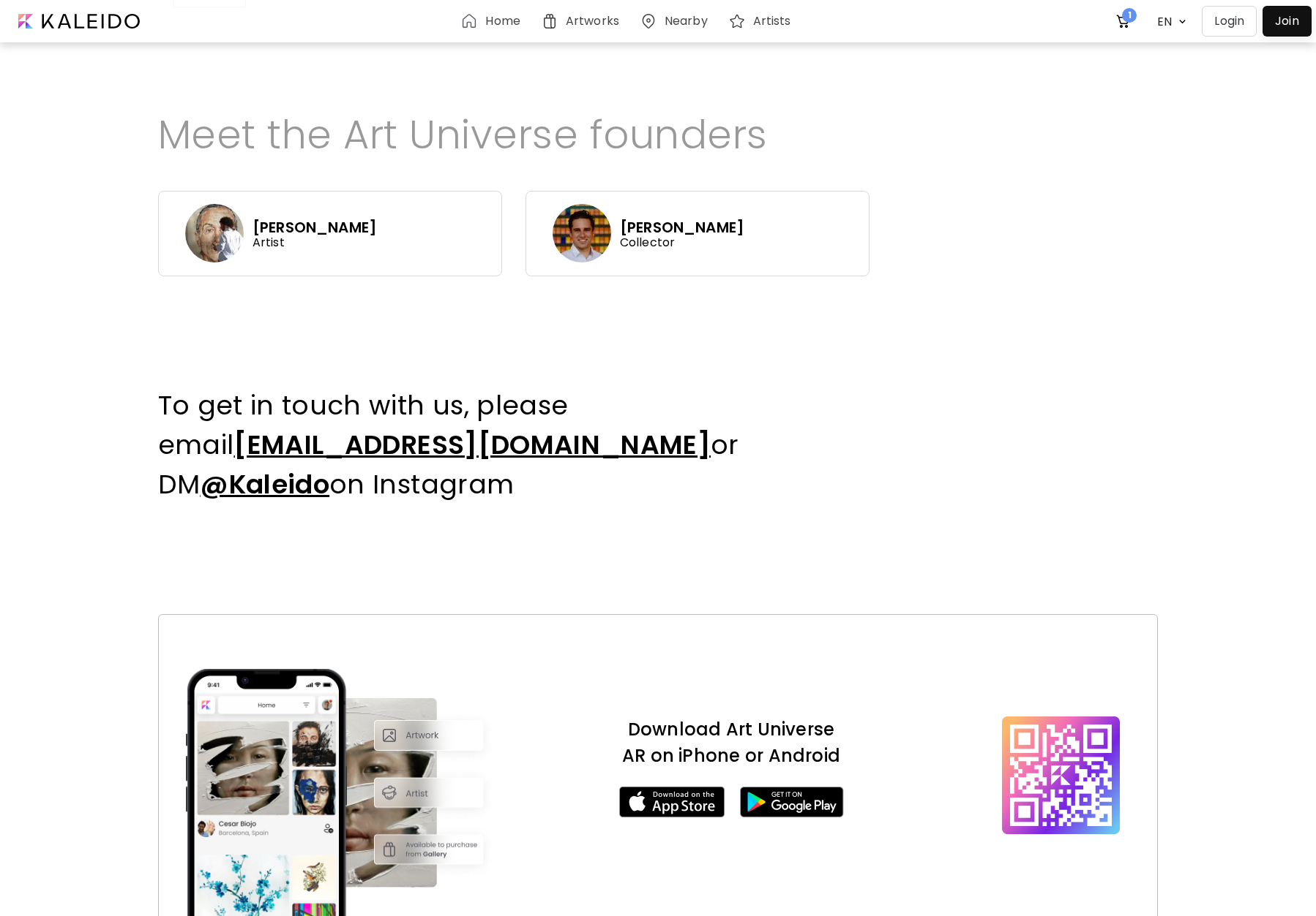
click at [329, 466] on span "@Kaleido" at bounding box center [264, 484] width 129 height 37
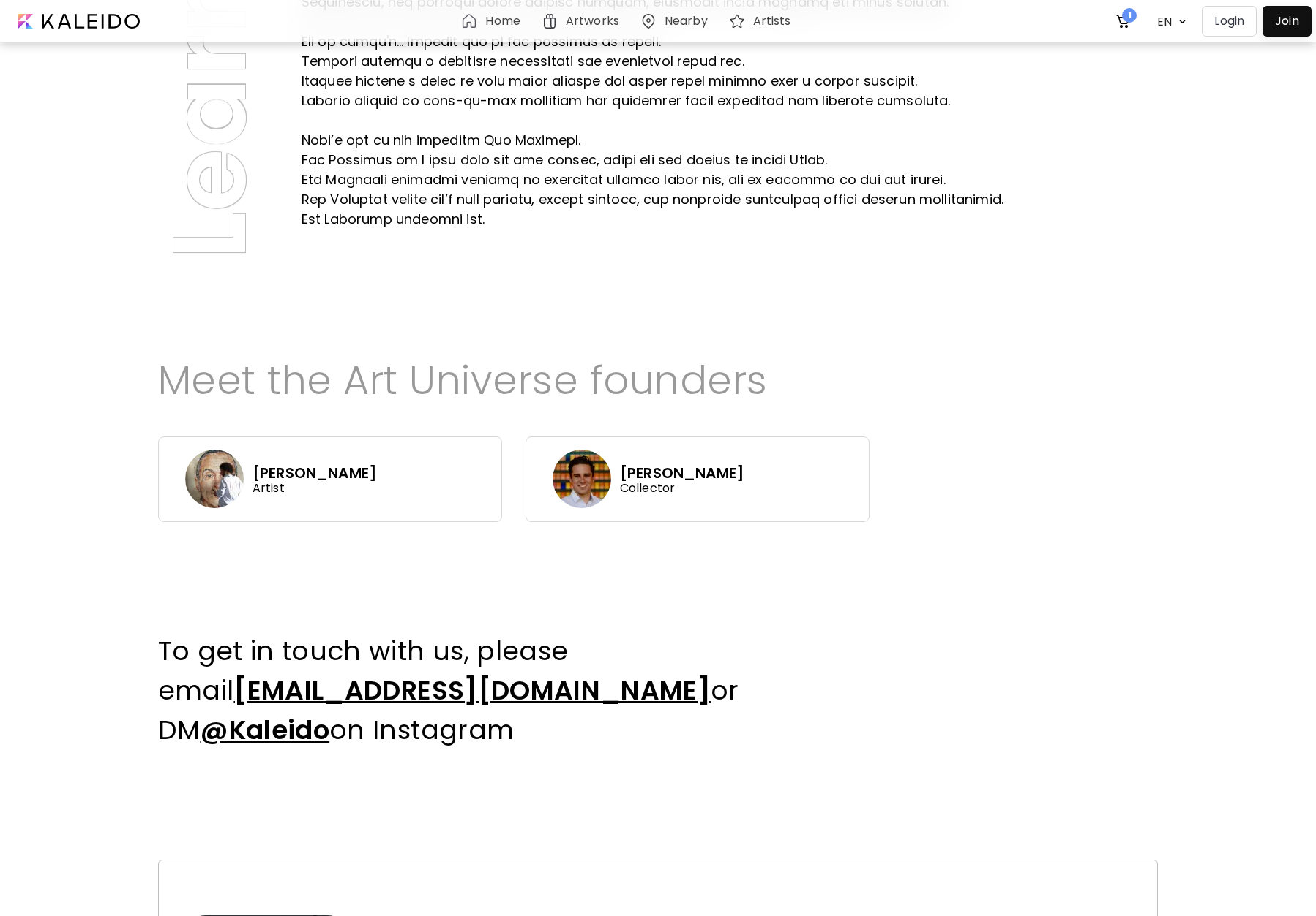
scroll to position [0, 0]
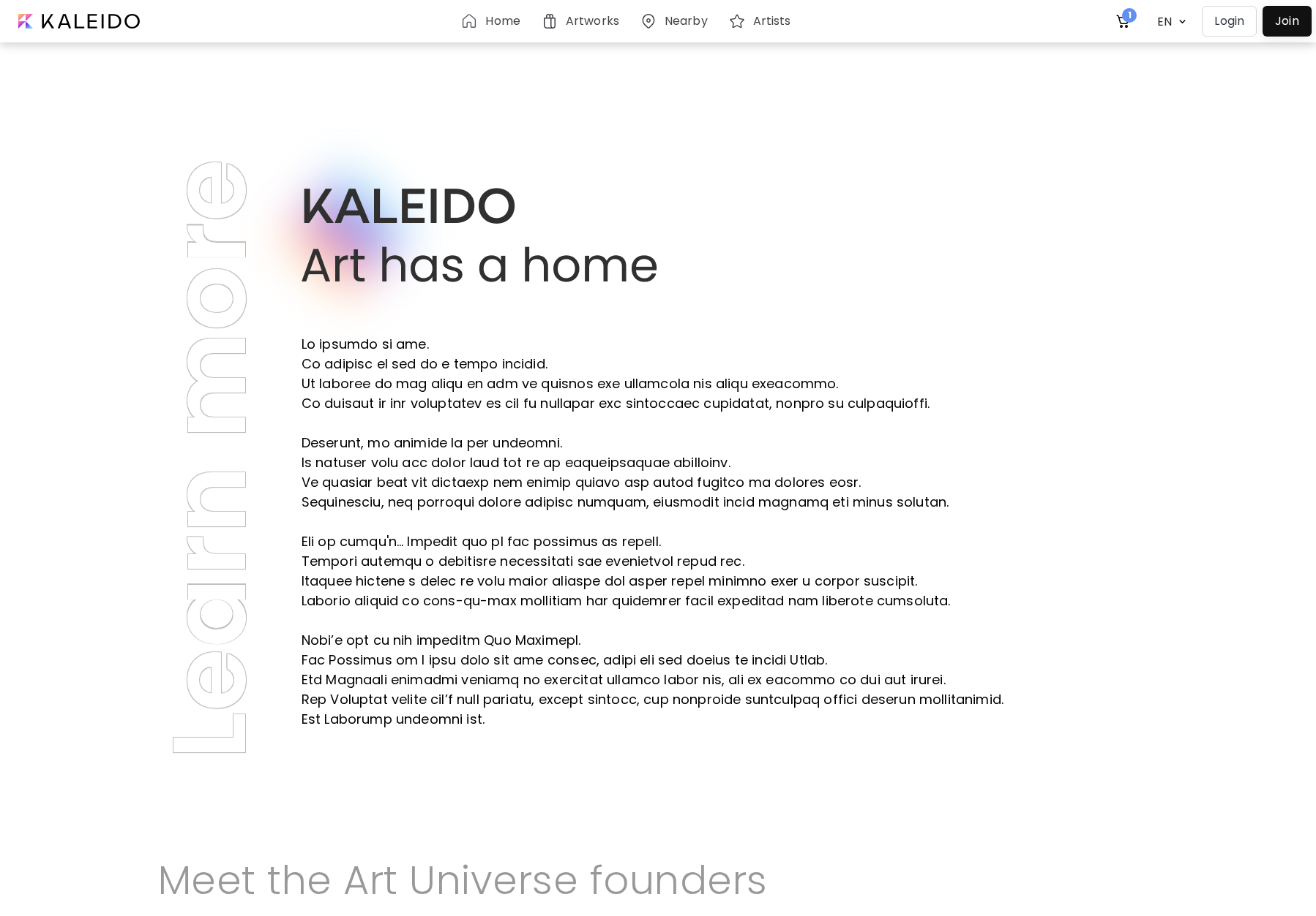
click at [471, 17] on img at bounding box center [468, 21] width 18 height 18
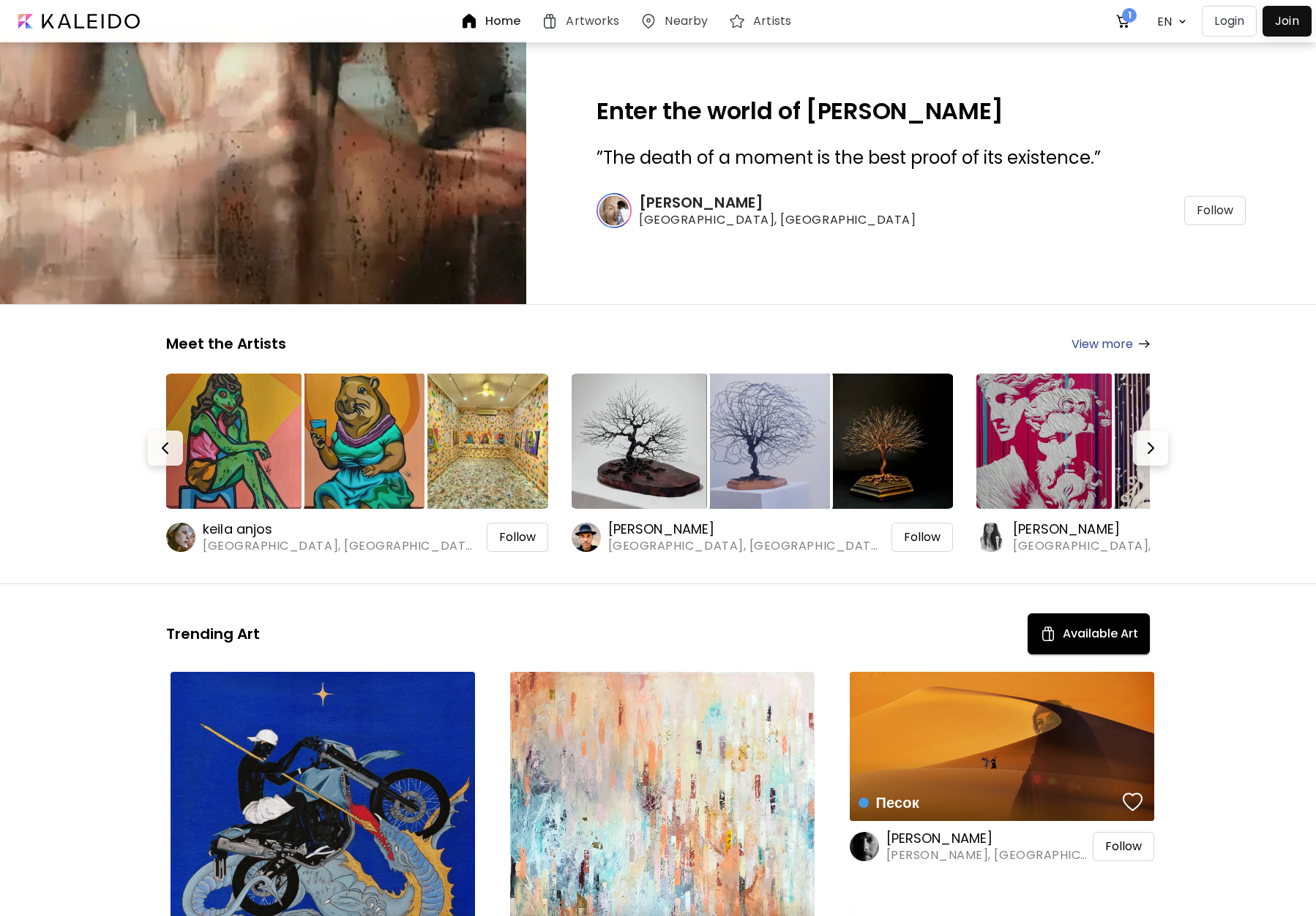
click at [765, 21] on h6 "Artists" at bounding box center [771, 21] width 38 height 12
